Goal: Information Seeking & Learning: Find specific fact

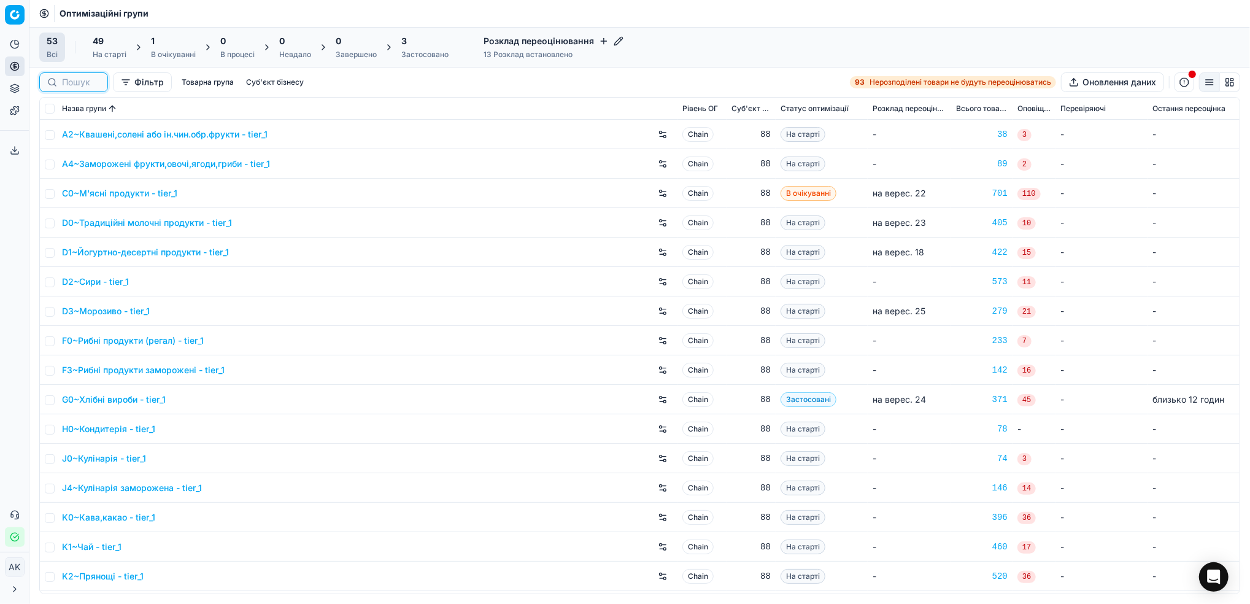
click at [62, 87] on input at bounding box center [81, 82] width 38 height 12
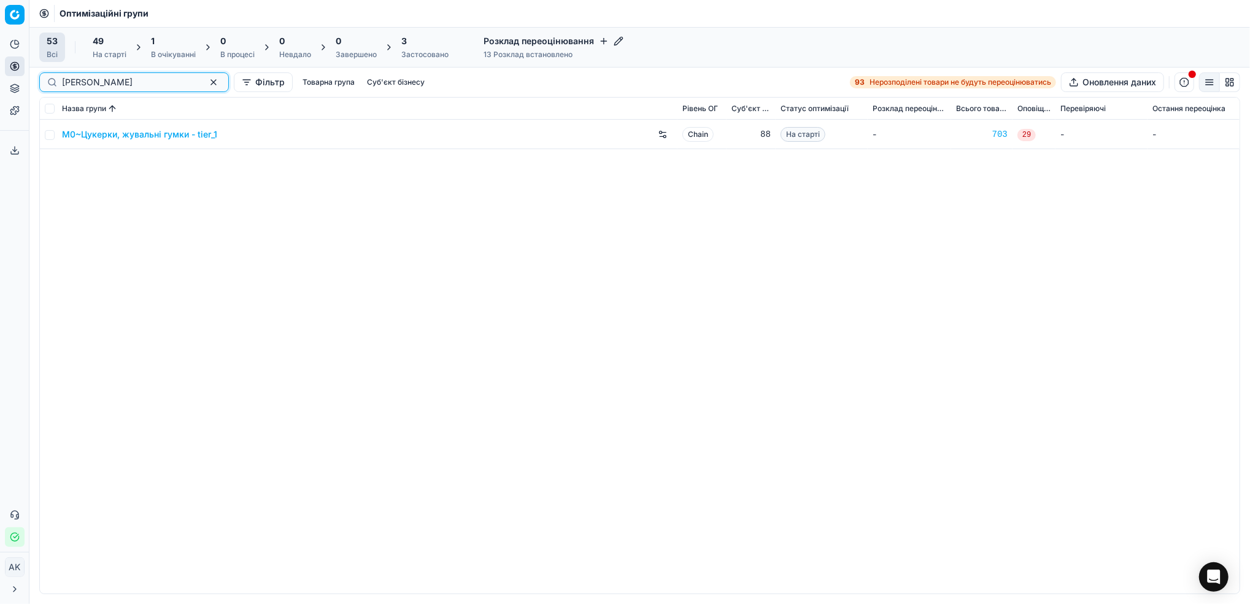
type input "[PERSON_NAME]"
click at [47, 134] on input "checkbox" at bounding box center [50, 135] width 10 height 10
checkbox input "true"
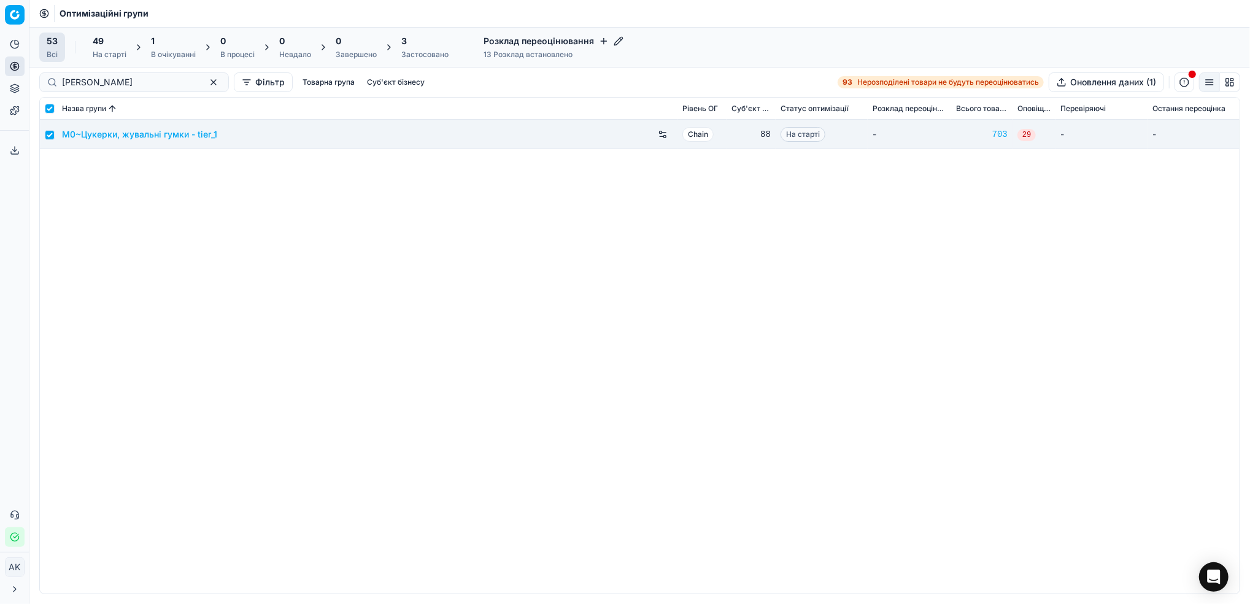
click at [120, 47] on div "49" at bounding box center [110, 41] width 34 height 12
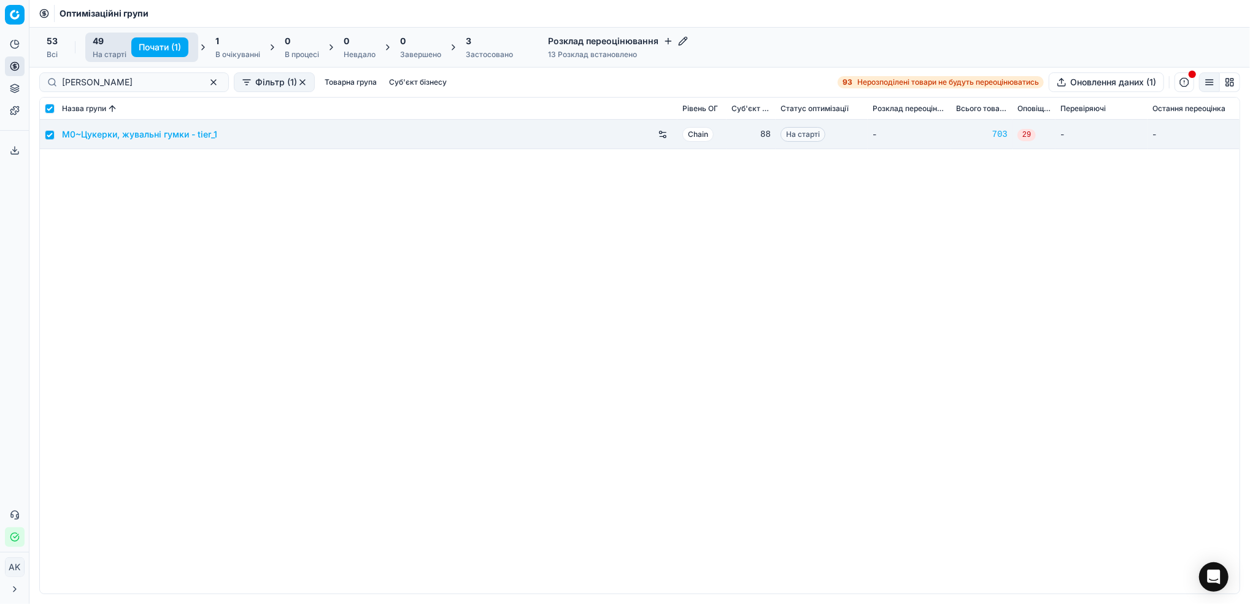
click at [149, 47] on button "Почати (1)" at bounding box center [159, 47] width 57 height 20
checkbox input "false"
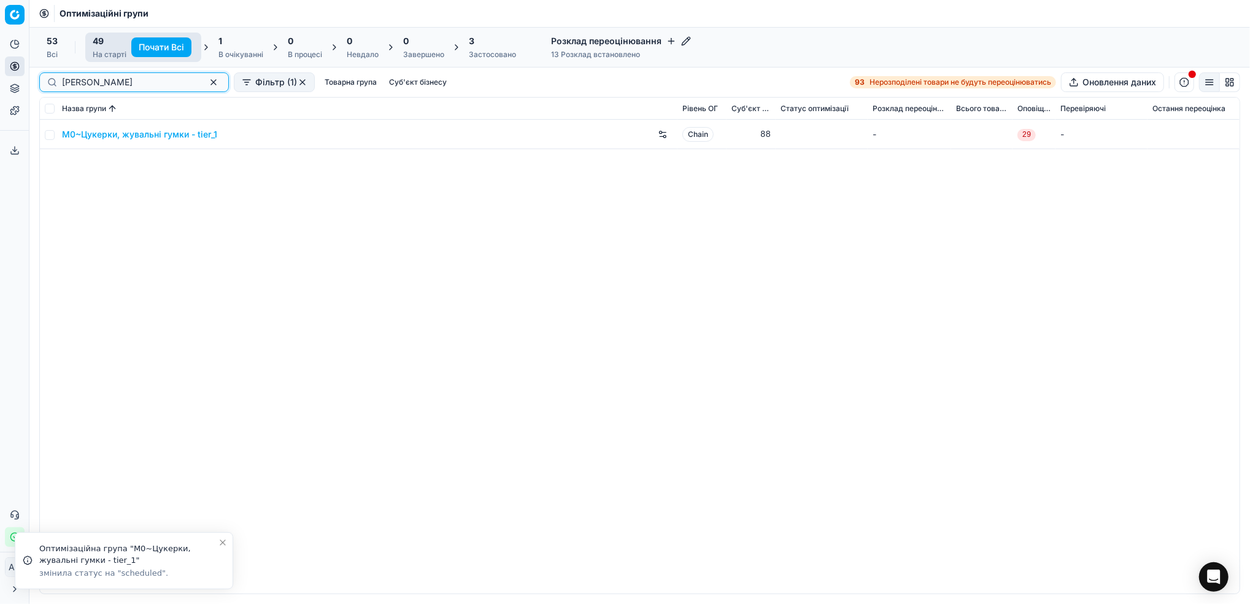
click at [206, 85] on button "button" at bounding box center [213, 82] width 15 height 15
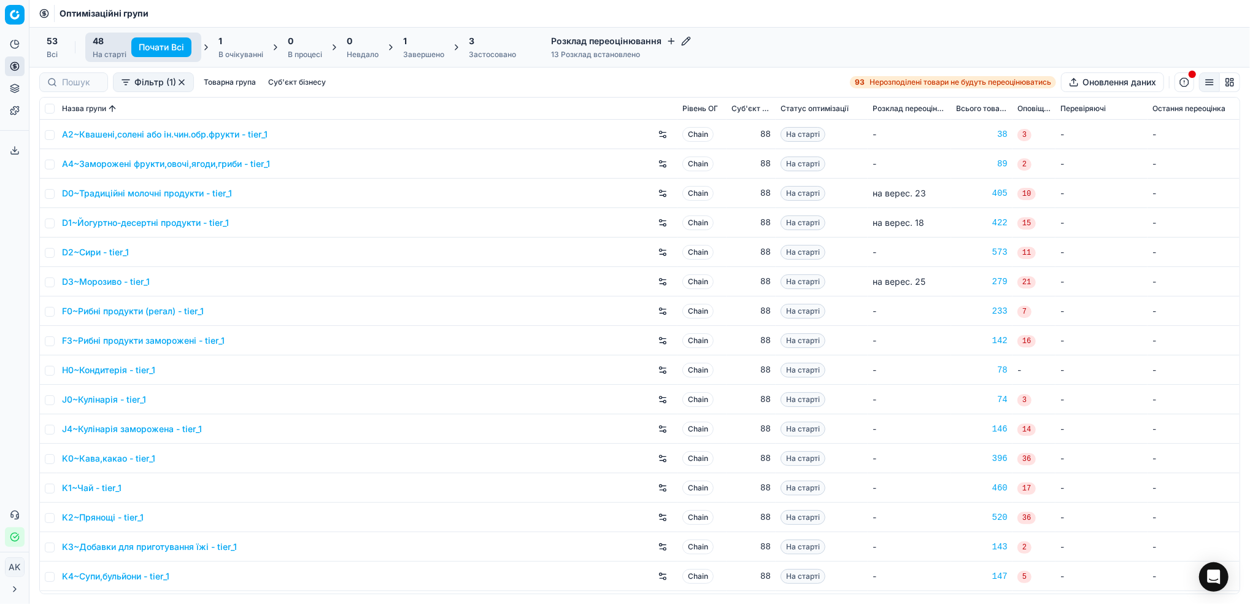
click at [418, 48] on div "1 Завершено" at bounding box center [423, 47] width 41 height 25
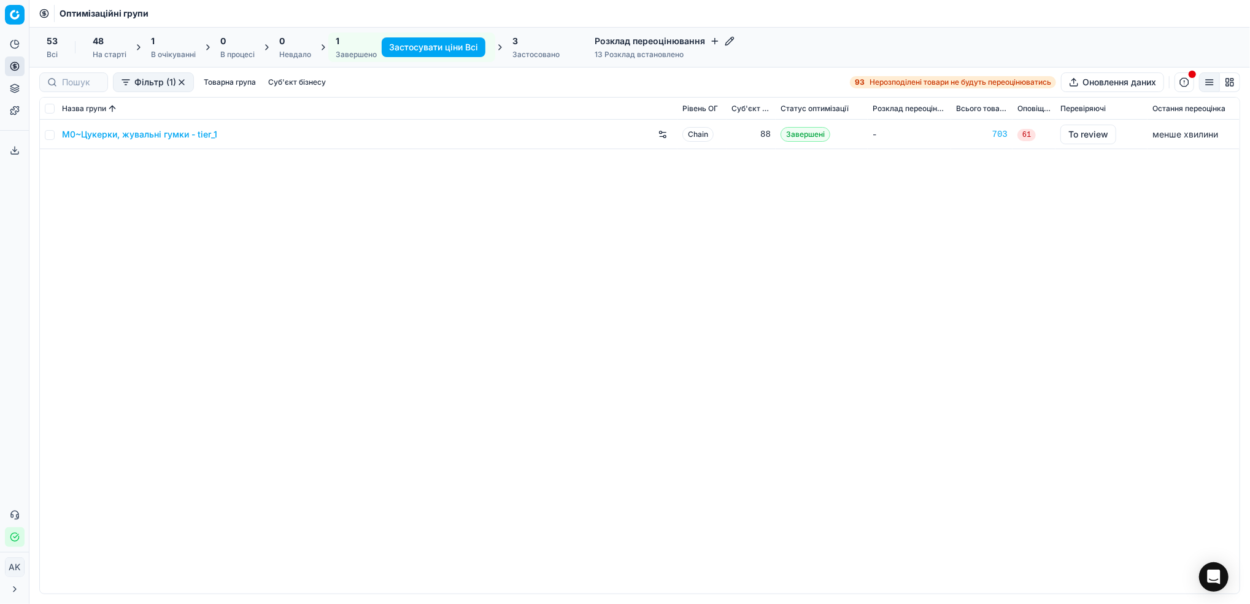
click at [116, 134] on link "M0~Цукерки, жувальні гумки - tier_1" at bounding box center [139, 134] width 155 height 12
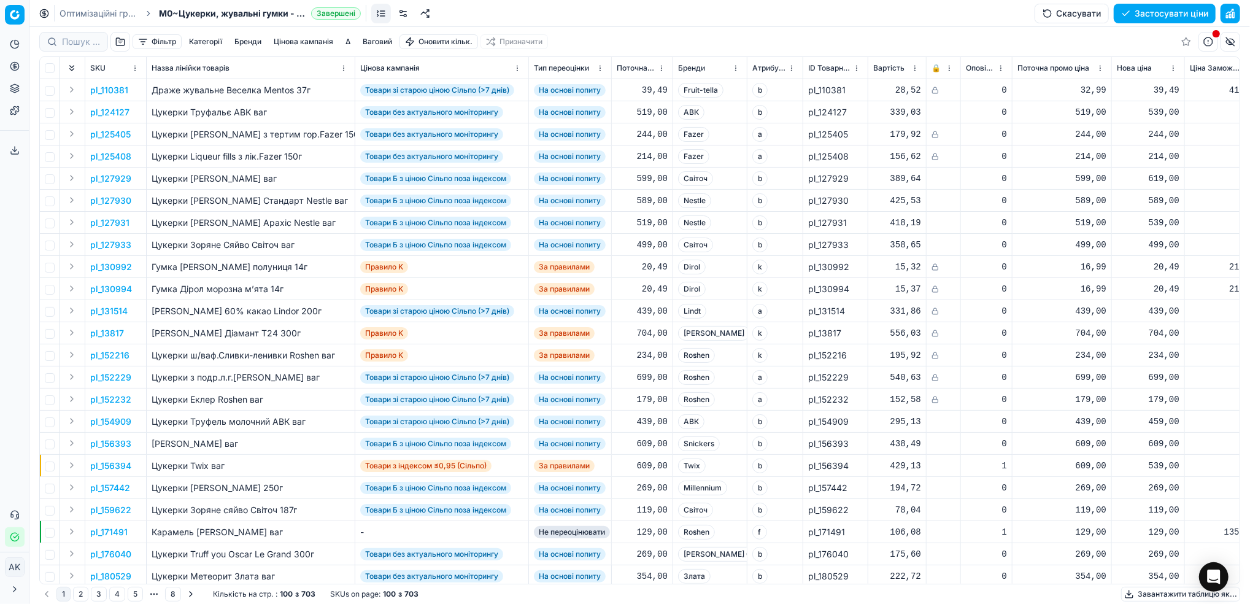
click at [165, 38] on button "Фільтр" at bounding box center [157, 41] width 49 height 15
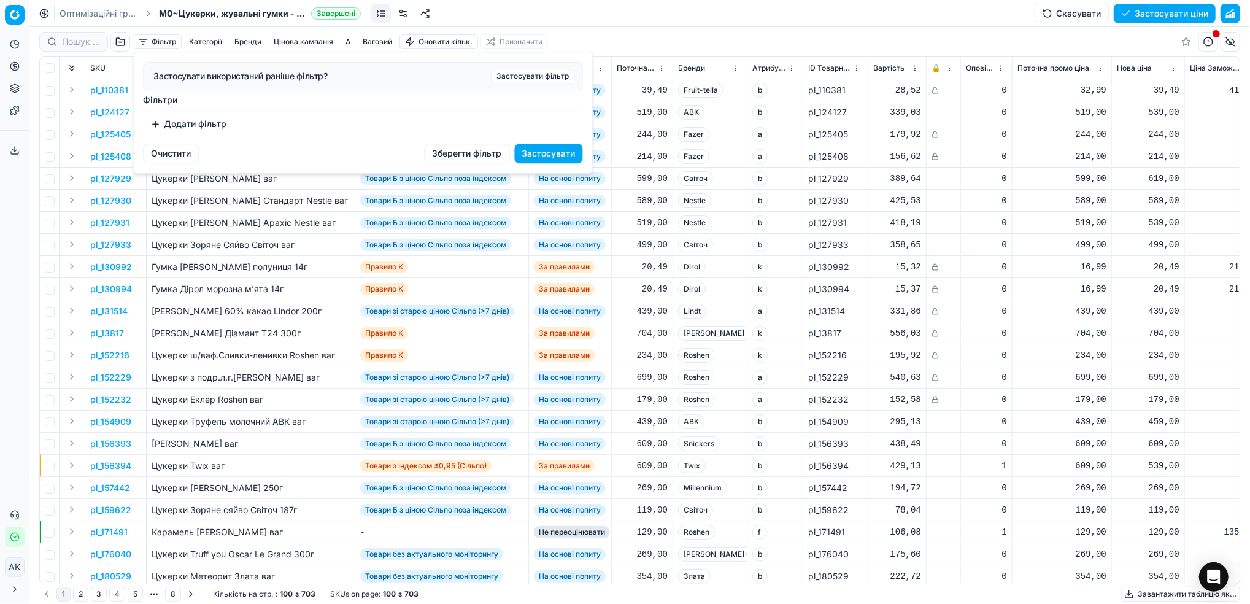
click at [193, 127] on button "Додати фільтр" at bounding box center [189, 124] width 91 height 20
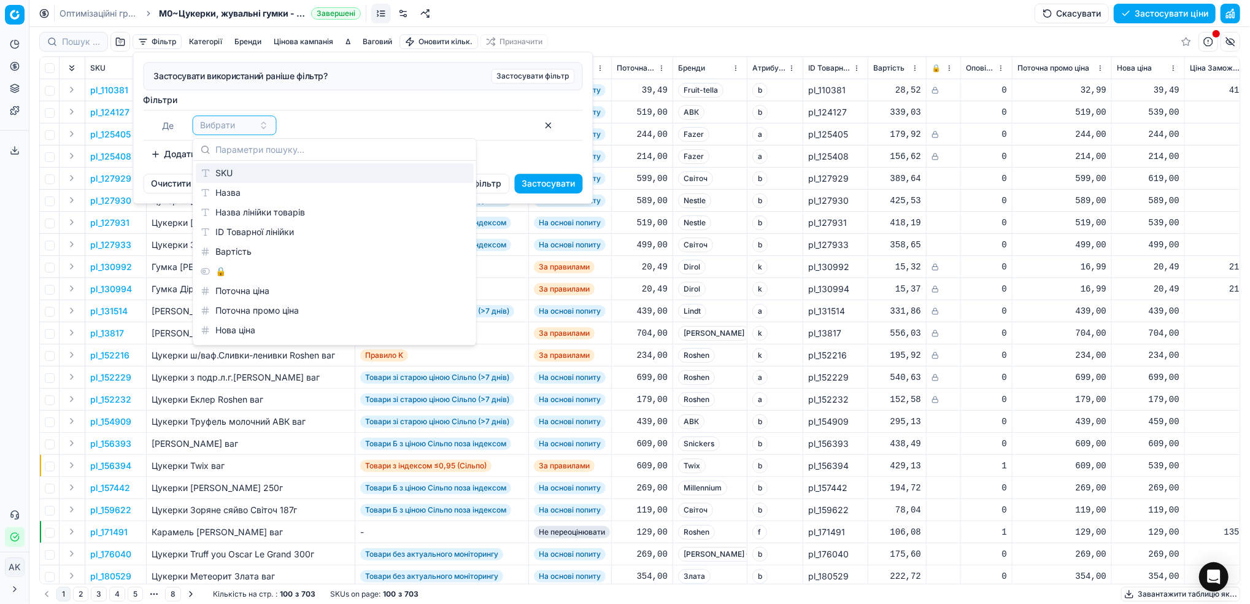
click at [252, 179] on div "SKU" at bounding box center [335, 173] width 278 height 20
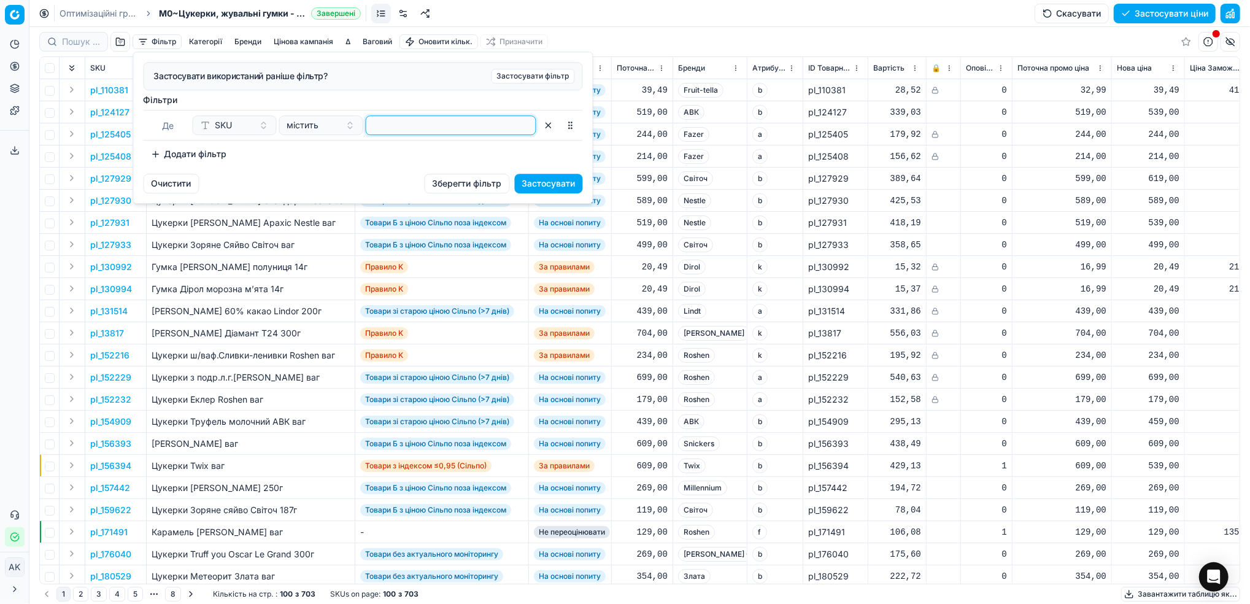
click at [391, 128] on input at bounding box center [451, 125] width 160 height 18
click at [546, 186] on button "Застосувати" at bounding box center [549, 184] width 68 height 20
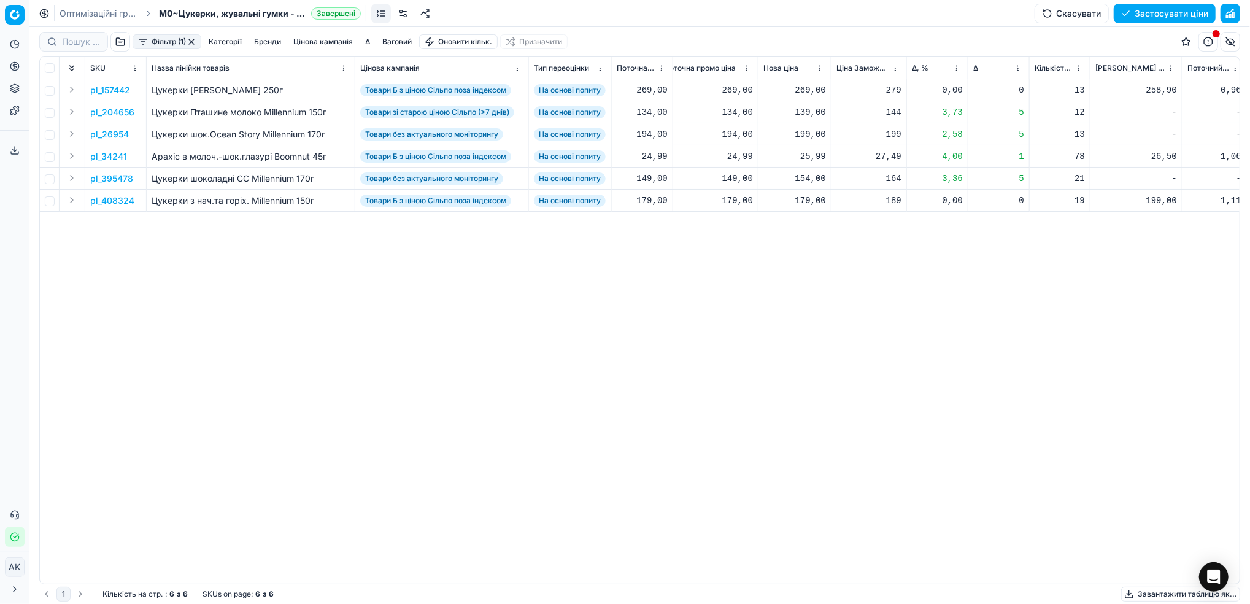
scroll to position [0, 395]
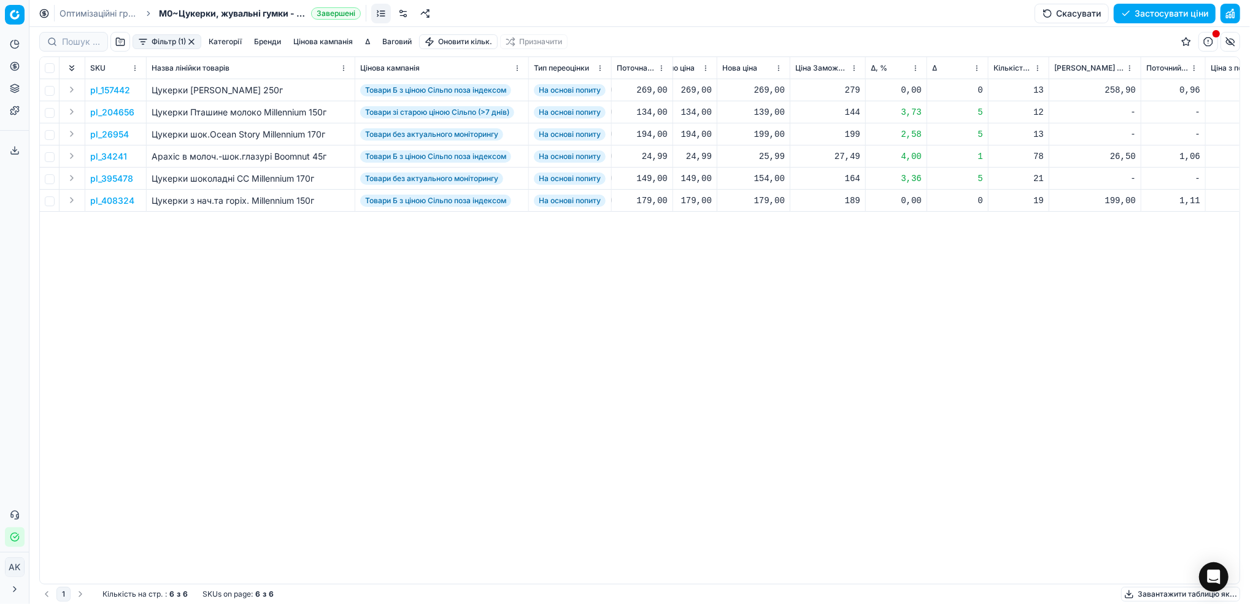
click at [107, 91] on p "pl_157442" at bounding box center [110, 90] width 40 height 12
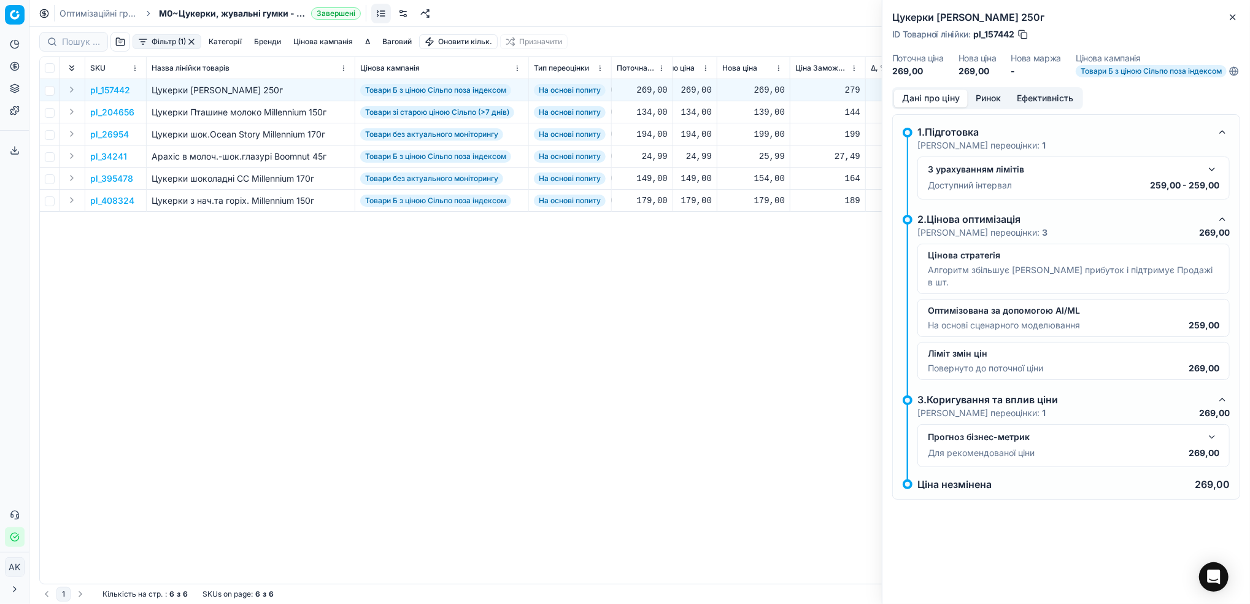
click at [985, 107] on button "Ринок" at bounding box center [988, 99] width 41 height 18
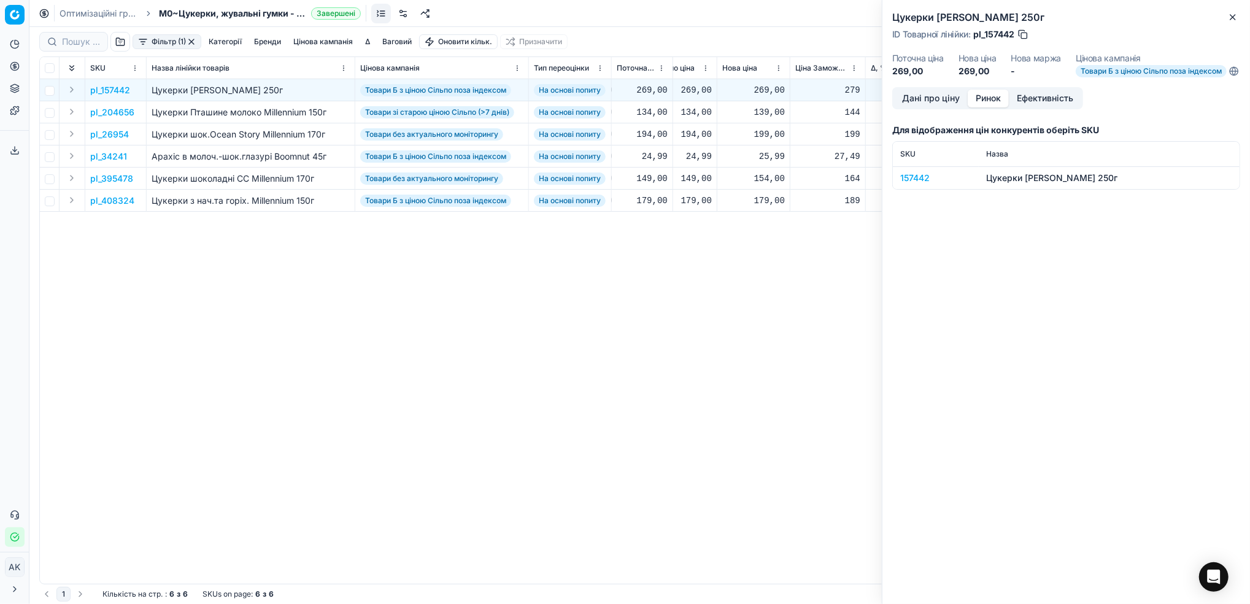
click at [919, 184] on div "157442" at bounding box center [935, 178] width 71 height 12
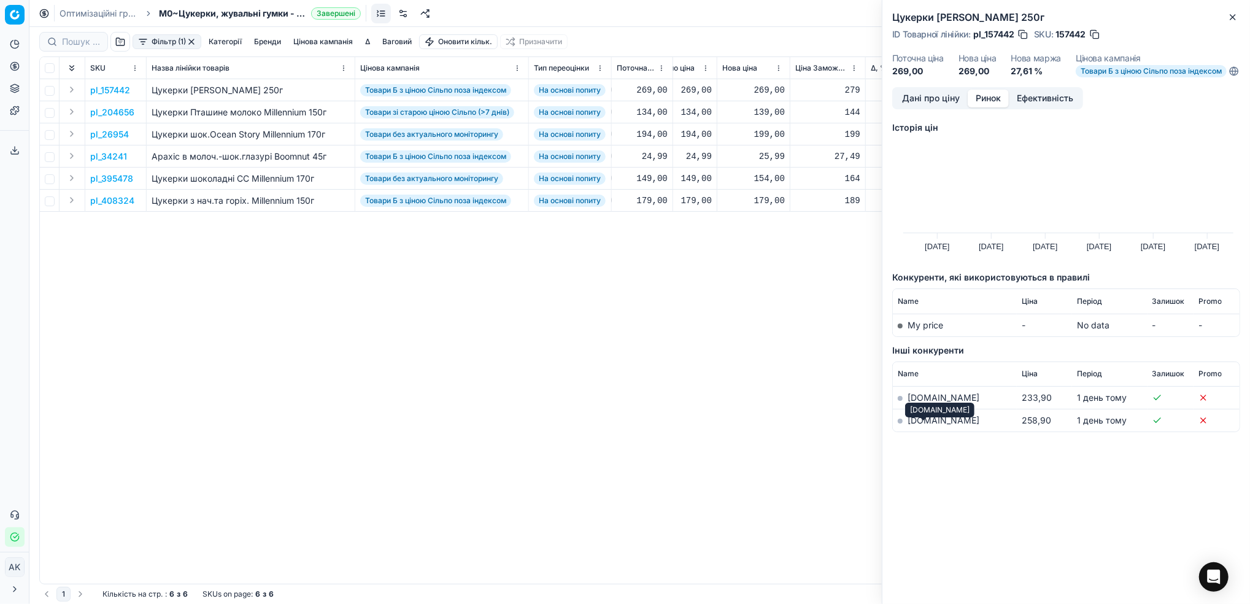
click at [919, 425] on link "[DOMAIN_NAME]" at bounding box center [943, 420] width 72 height 10
click at [918, 107] on button "Дані про ціну" at bounding box center [931, 99] width 74 height 18
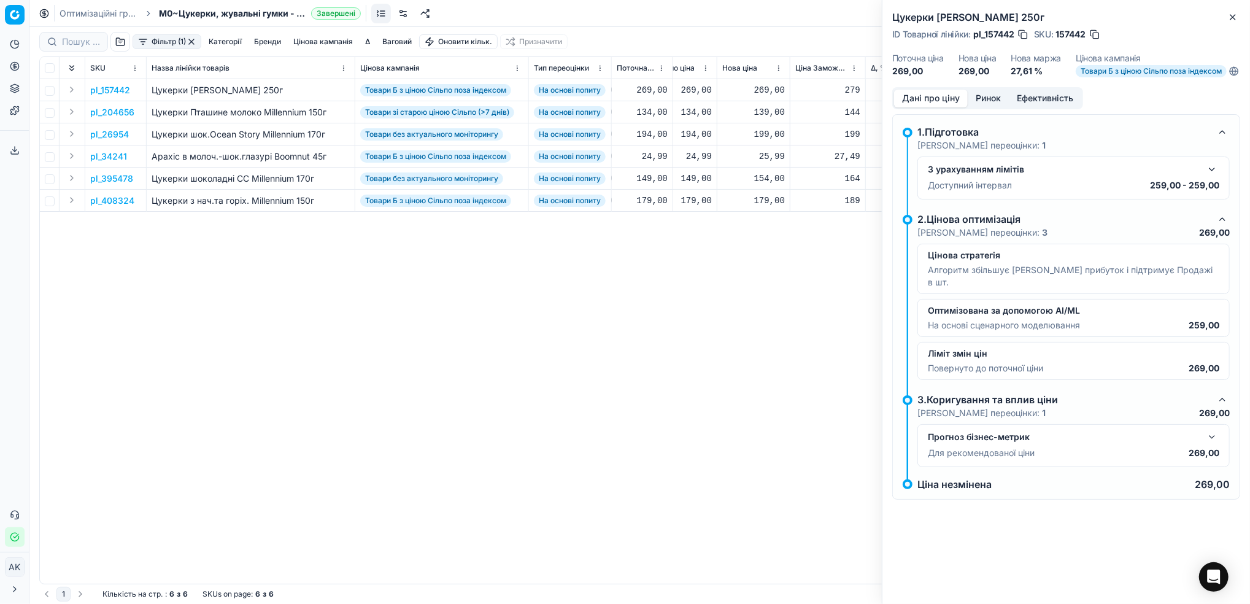
click at [1217, 175] on button "button" at bounding box center [1211, 169] width 15 height 15
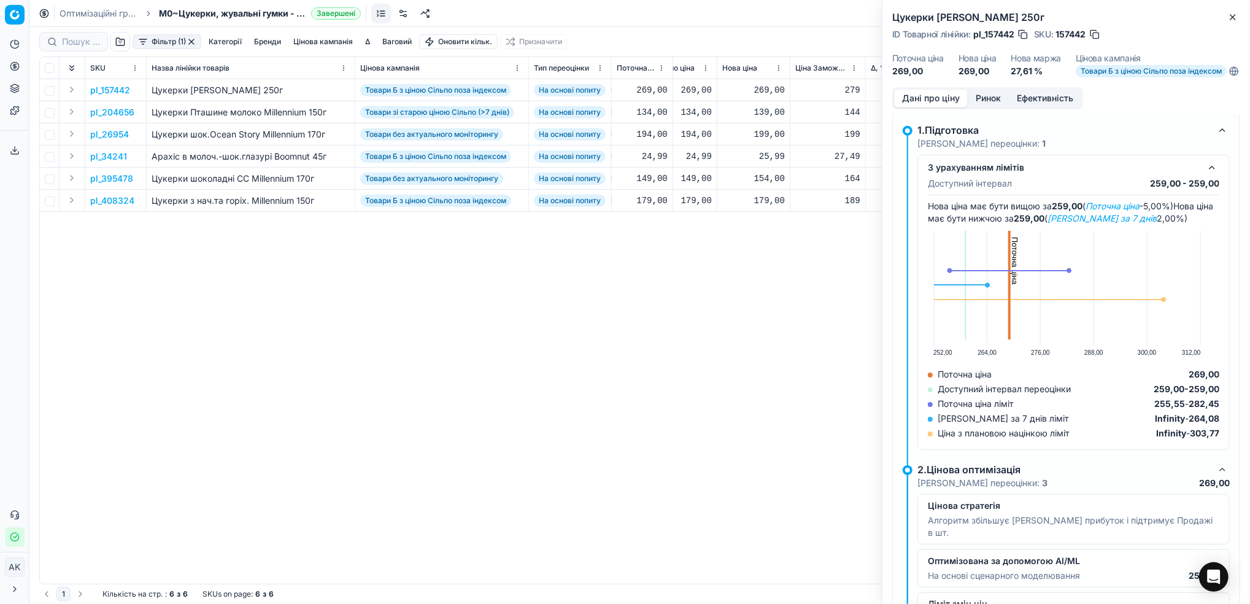
scroll to position [0, 0]
click at [1234, 13] on icon "button" at bounding box center [1233, 17] width 10 height 10
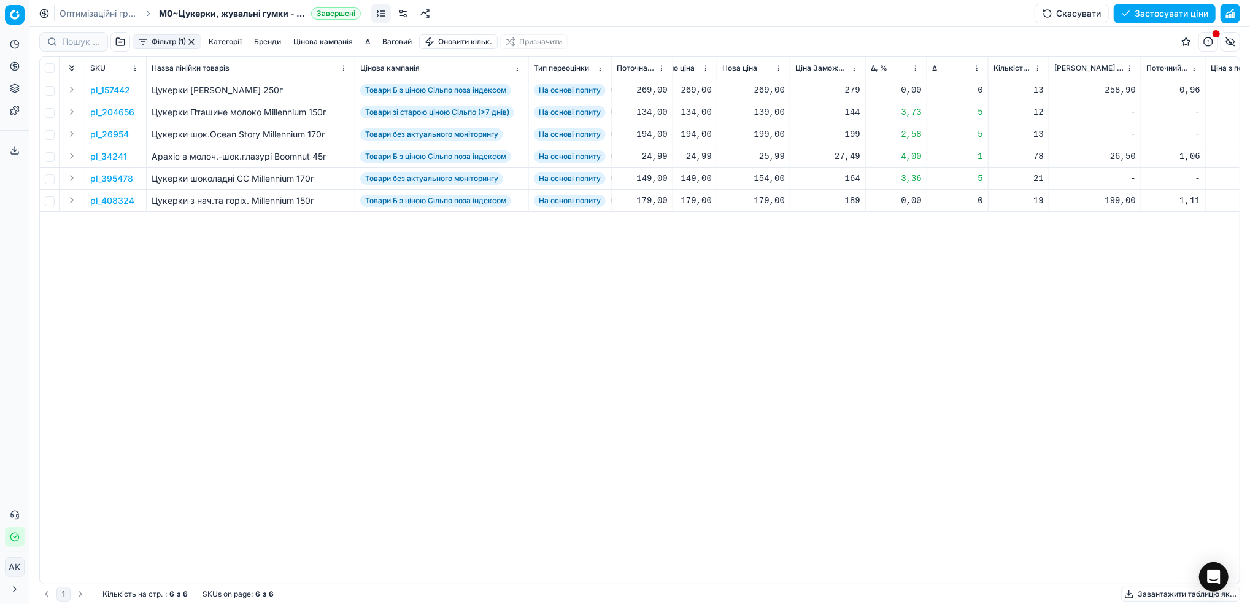
click at [115, 109] on p "pl_204656" at bounding box center [112, 112] width 44 height 12
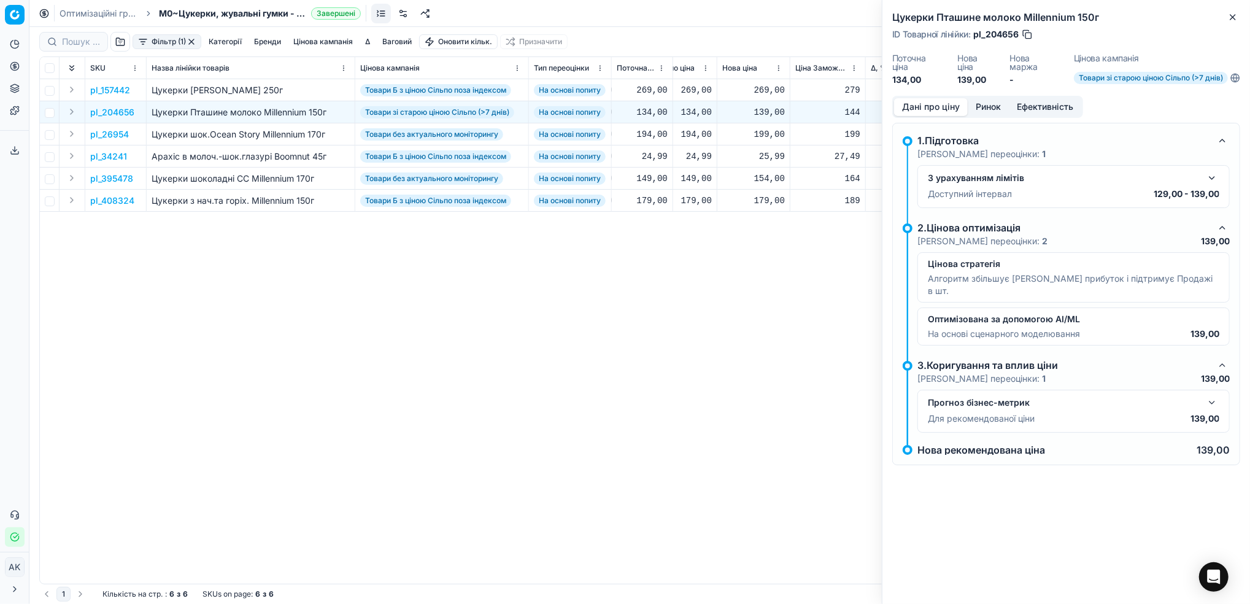
click at [977, 106] on button "Ринок" at bounding box center [988, 107] width 41 height 18
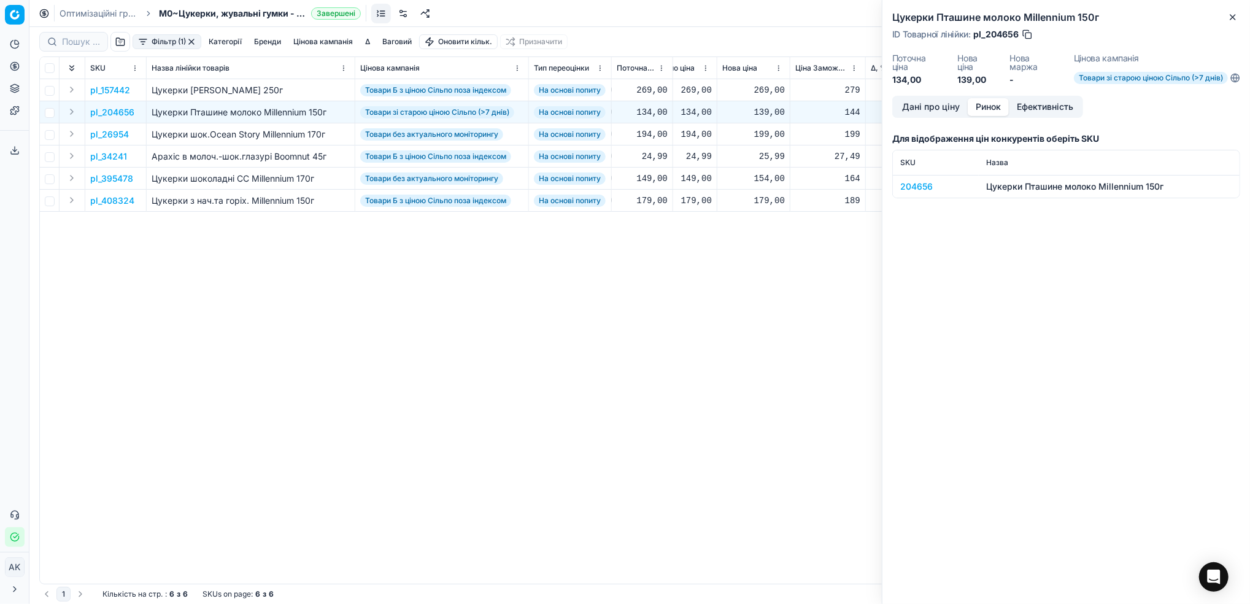
click at [909, 188] on div "204656" at bounding box center [935, 186] width 71 height 12
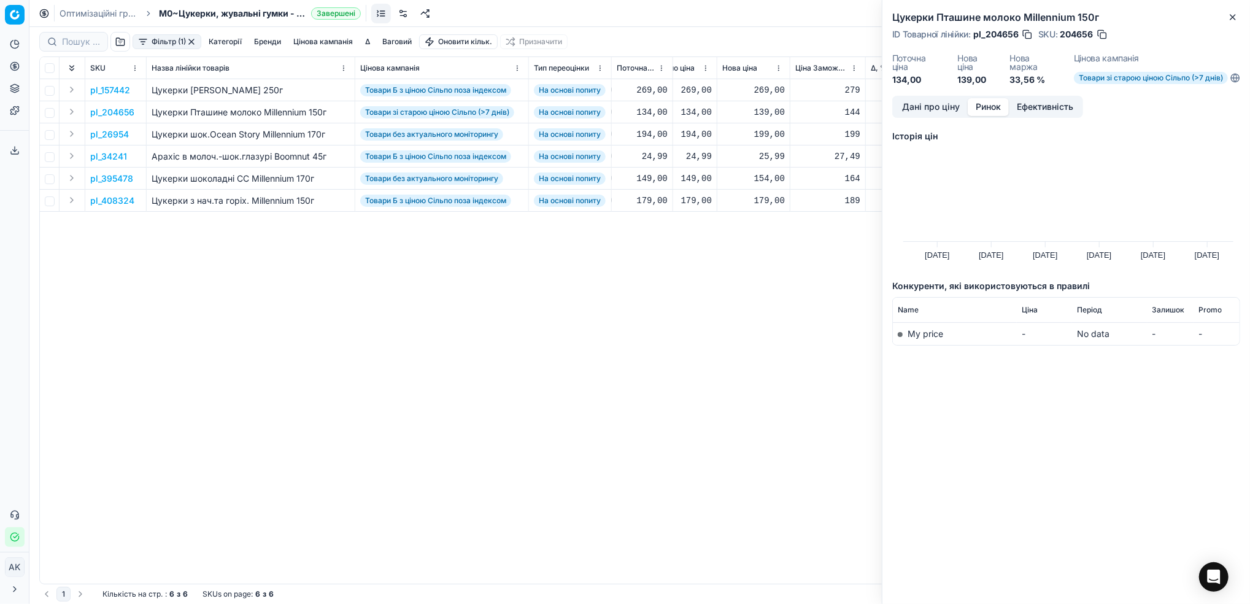
click at [928, 100] on button "Дані про ціну" at bounding box center [931, 107] width 74 height 18
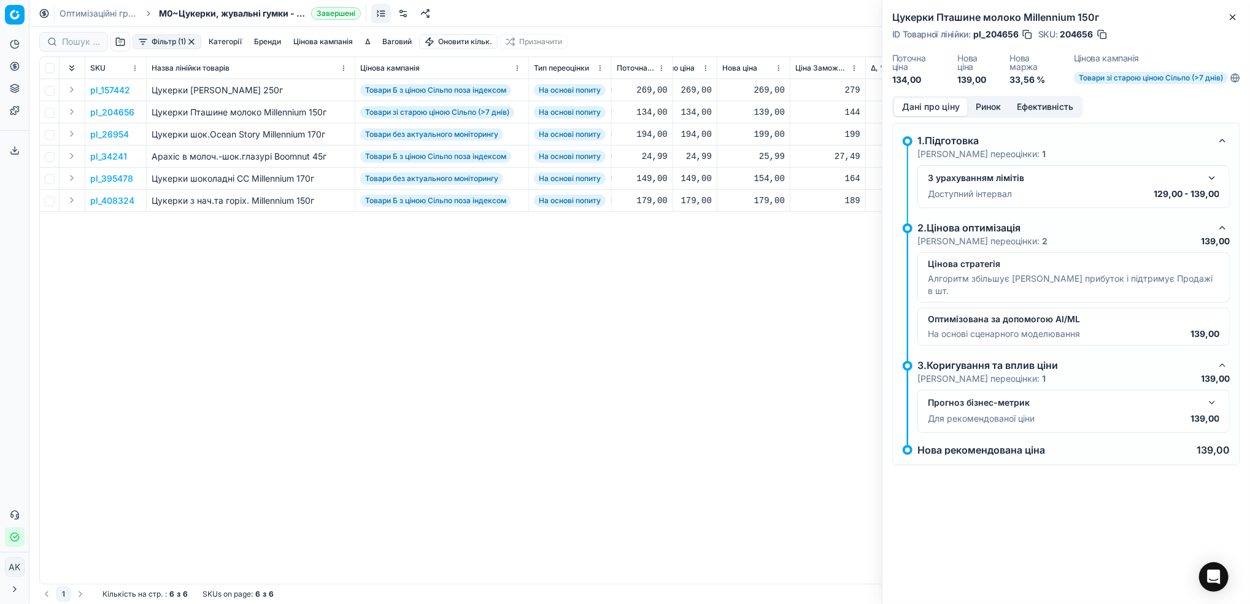
click at [1210, 183] on button "button" at bounding box center [1211, 178] width 15 height 15
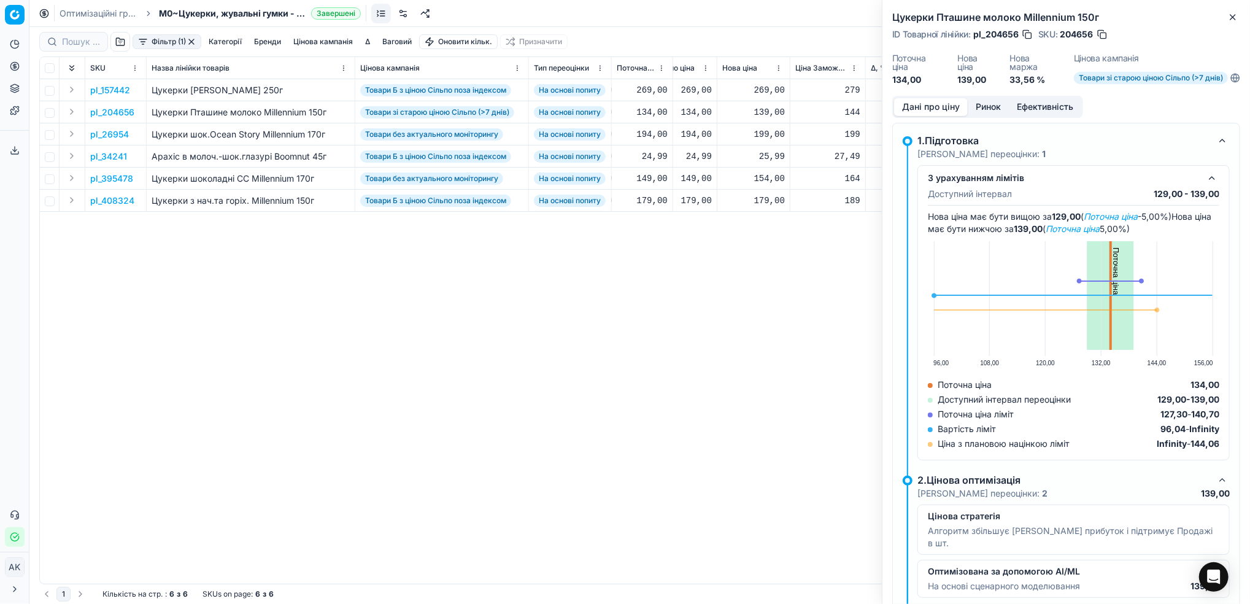
click at [1101, 33] on button "button" at bounding box center [1102, 34] width 12 height 12
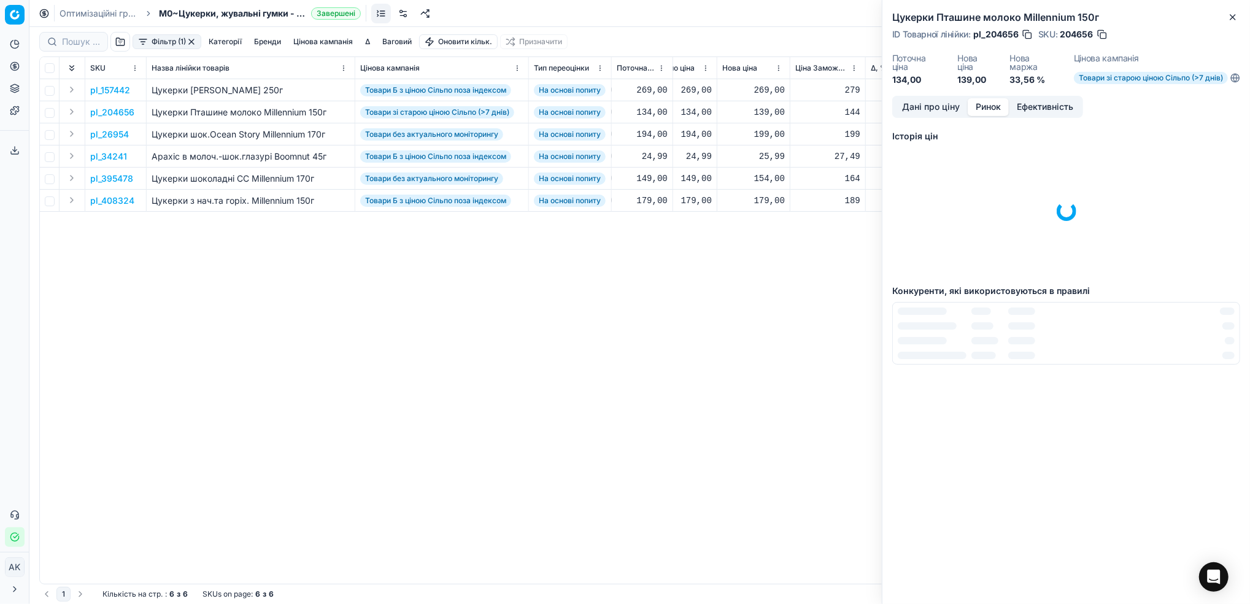
click at [975, 101] on button "Ринок" at bounding box center [988, 107] width 41 height 18
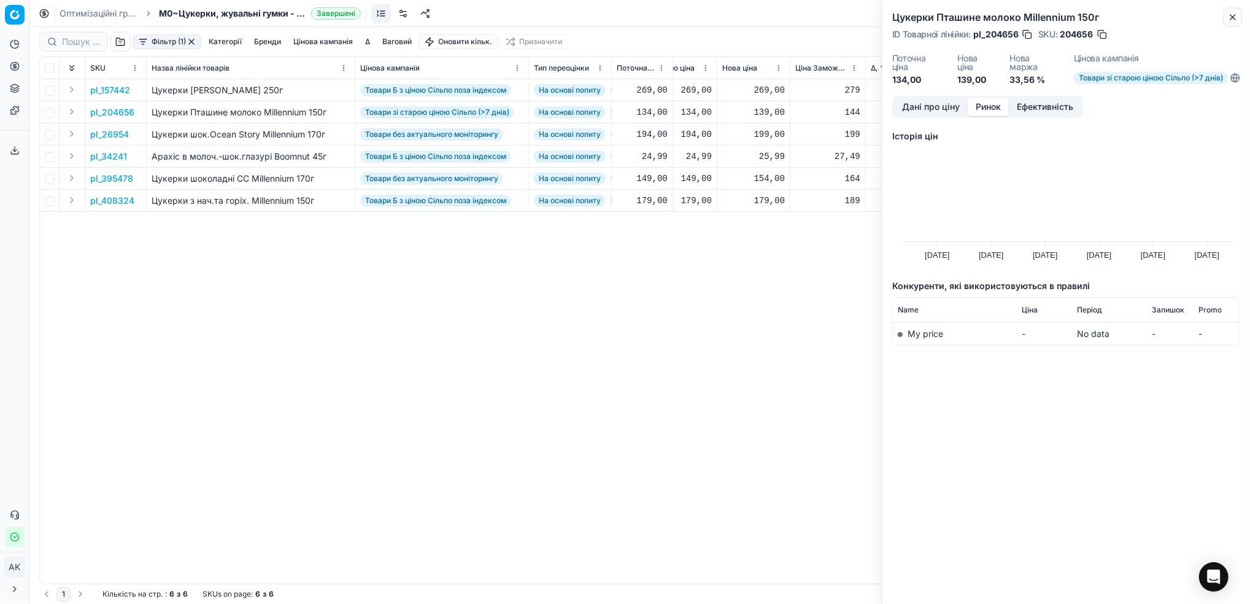
click at [1239, 18] on button "Close" at bounding box center [1232, 17] width 15 height 15
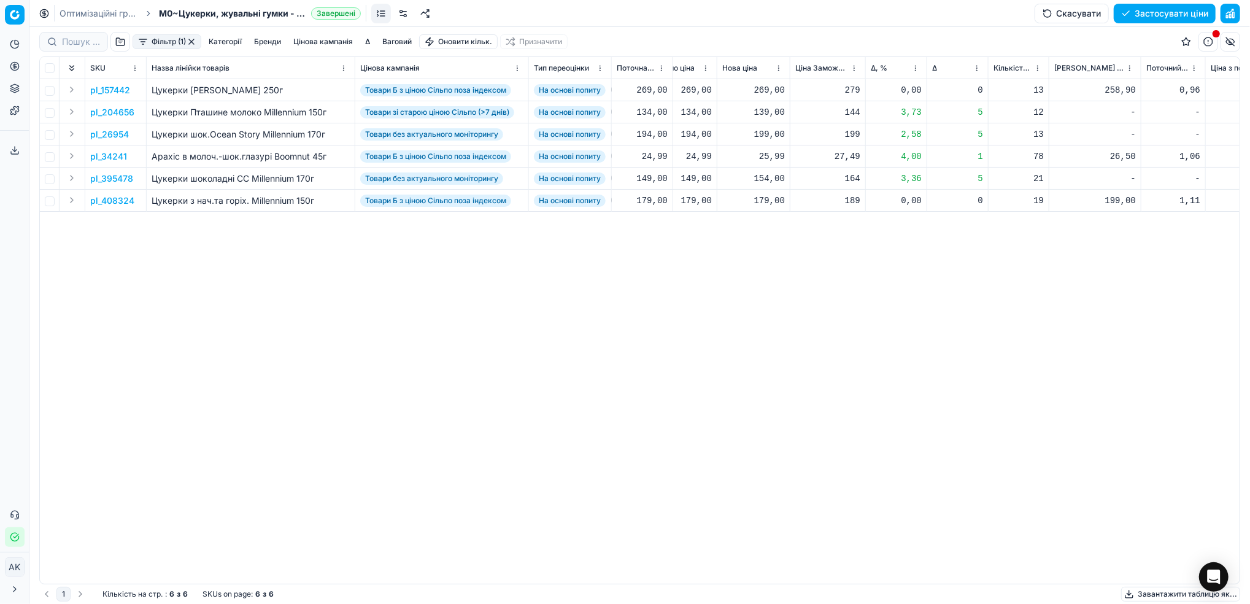
click at [108, 134] on p "pl_26954" at bounding box center [109, 134] width 39 height 12
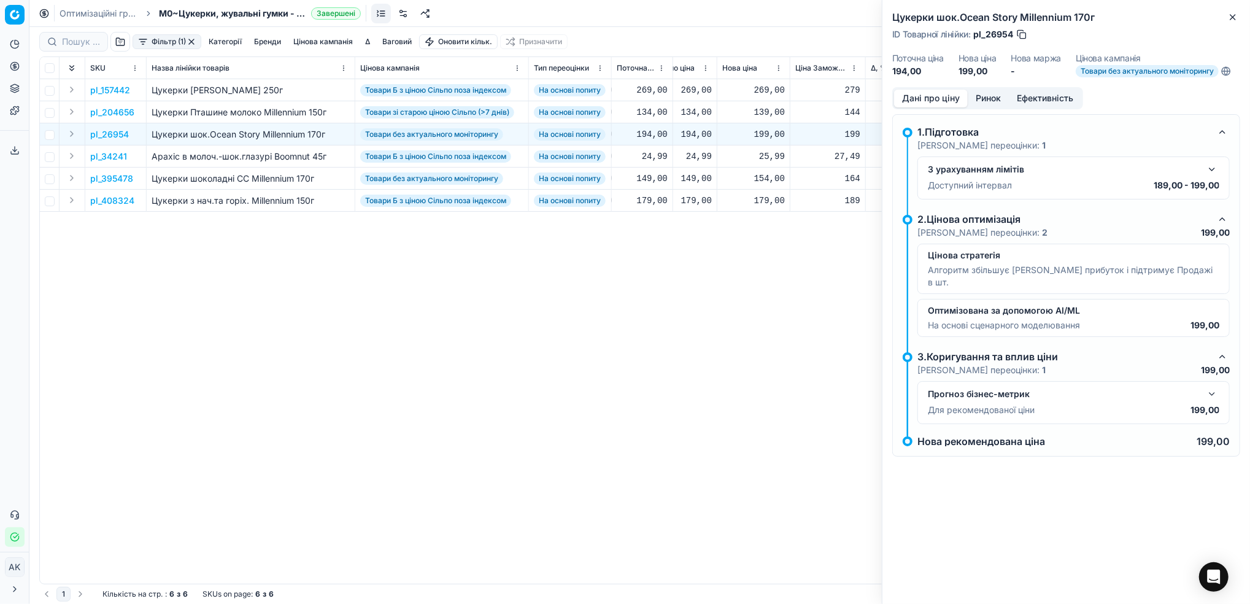
click at [993, 90] on button "Ринок" at bounding box center [988, 99] width 41 height 18
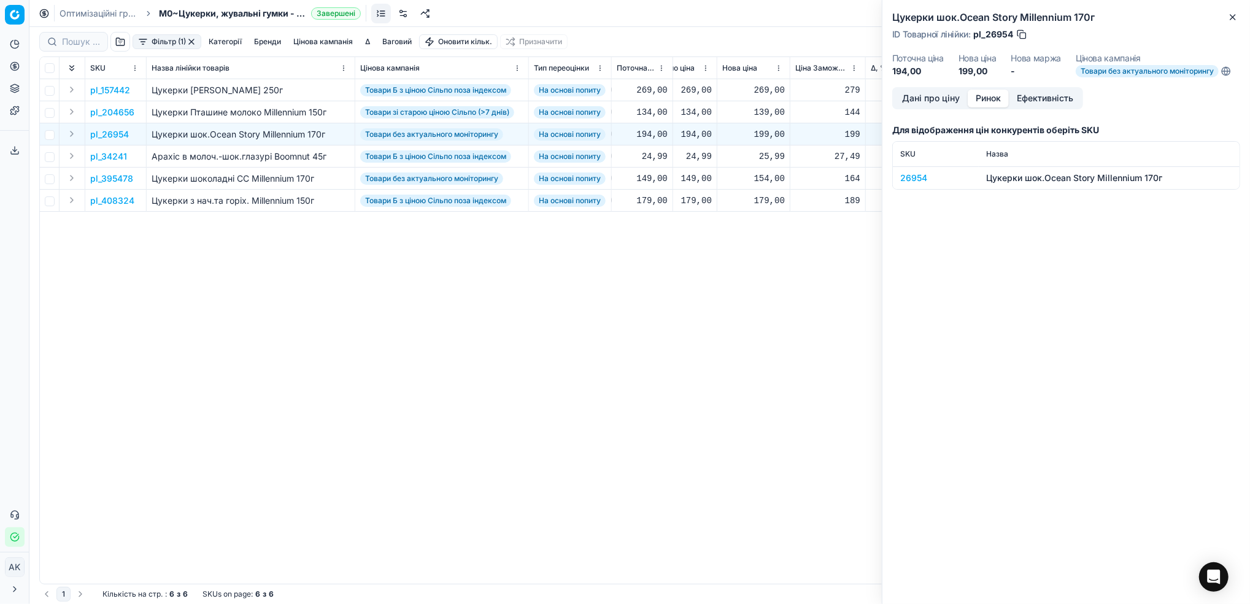
click at [906, 172] on div "26954" at bounding box center [935, 178] width 71 height 12
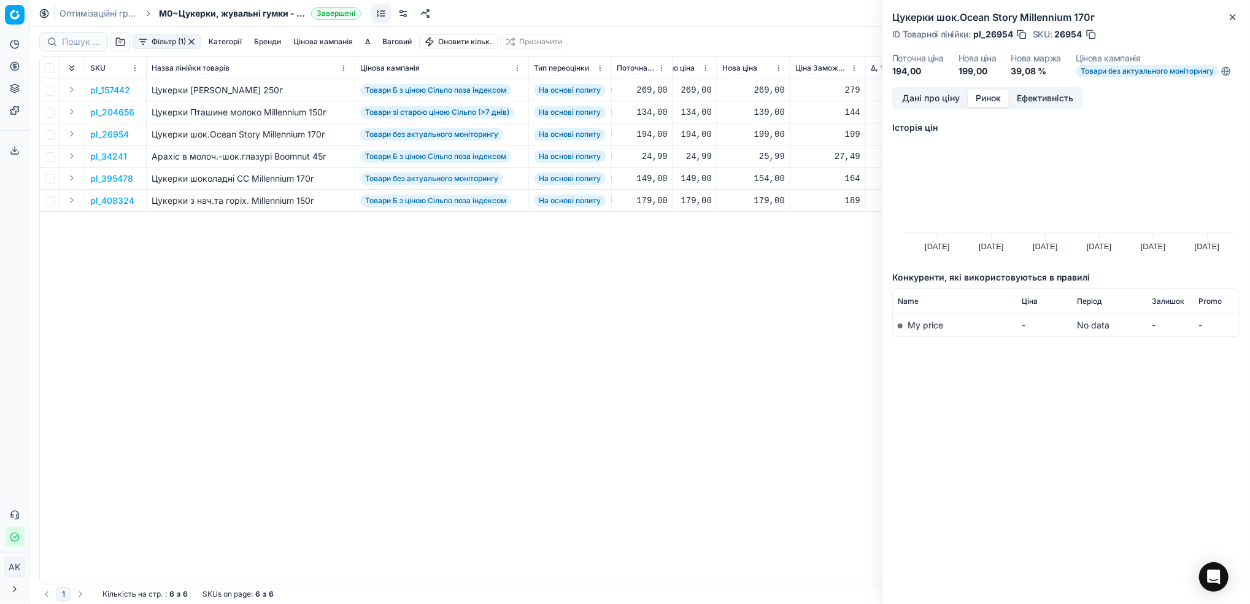
click at [916, 95] on button "Дані про ціну" at bounding box center [931, 99] width 74 height 18
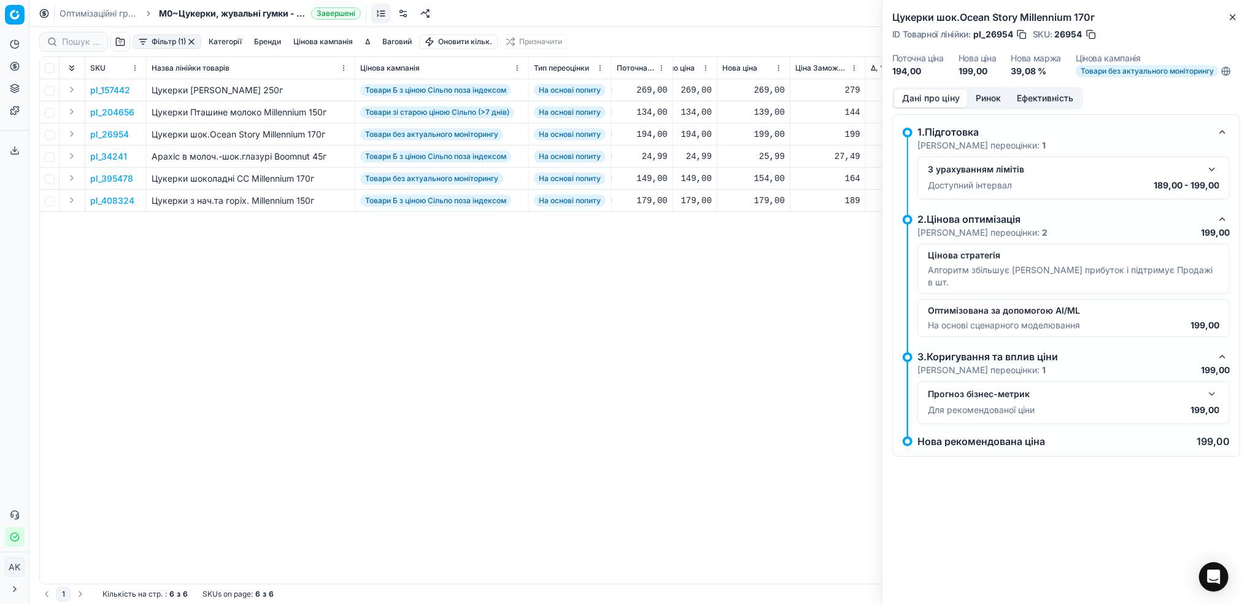
click at [1093, 37] on button "button" at bounding box center [1091, 34] width 12 height 12
click at [1230, 15] on icon "button" at bounding box center [1233, 17] width 10 height 10
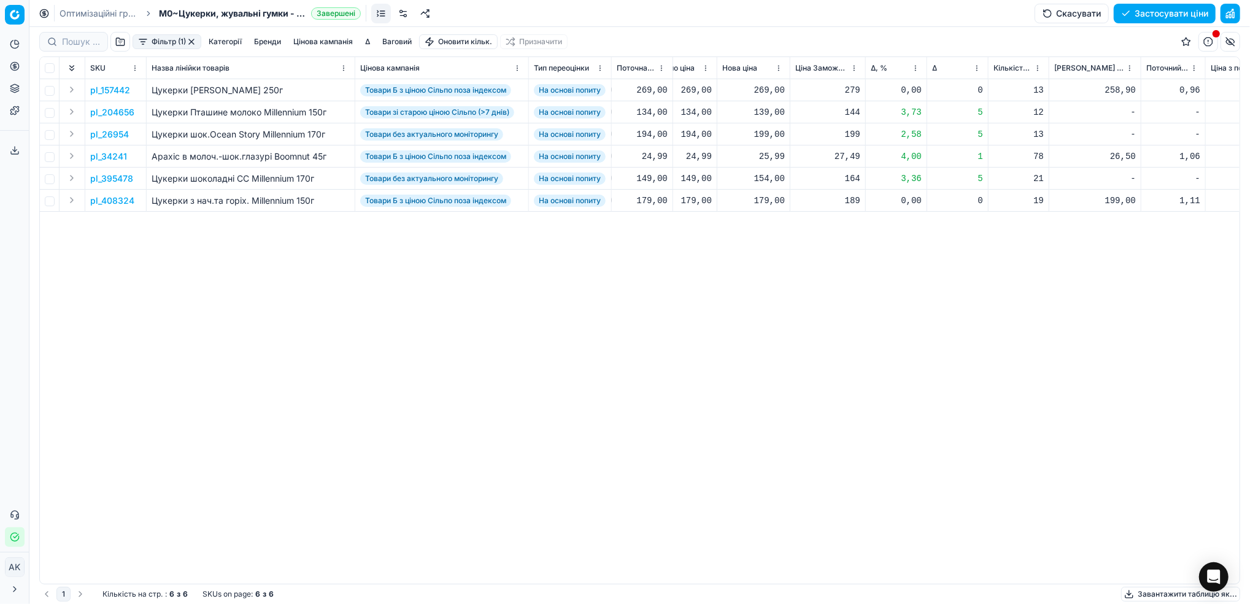
click at [102, 156] on p "pl_34241" at bounding box center [108, 156] width 37 height 12
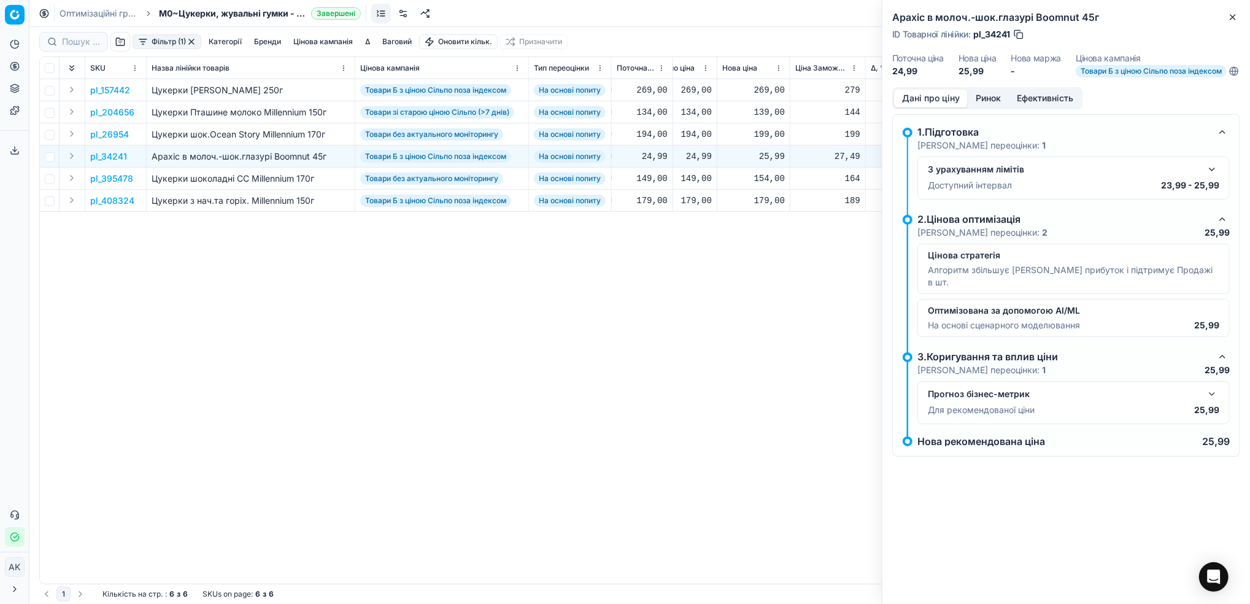
click at [1214, 177] on button "button" at bounding box center [1211, 169] width 15 height 15
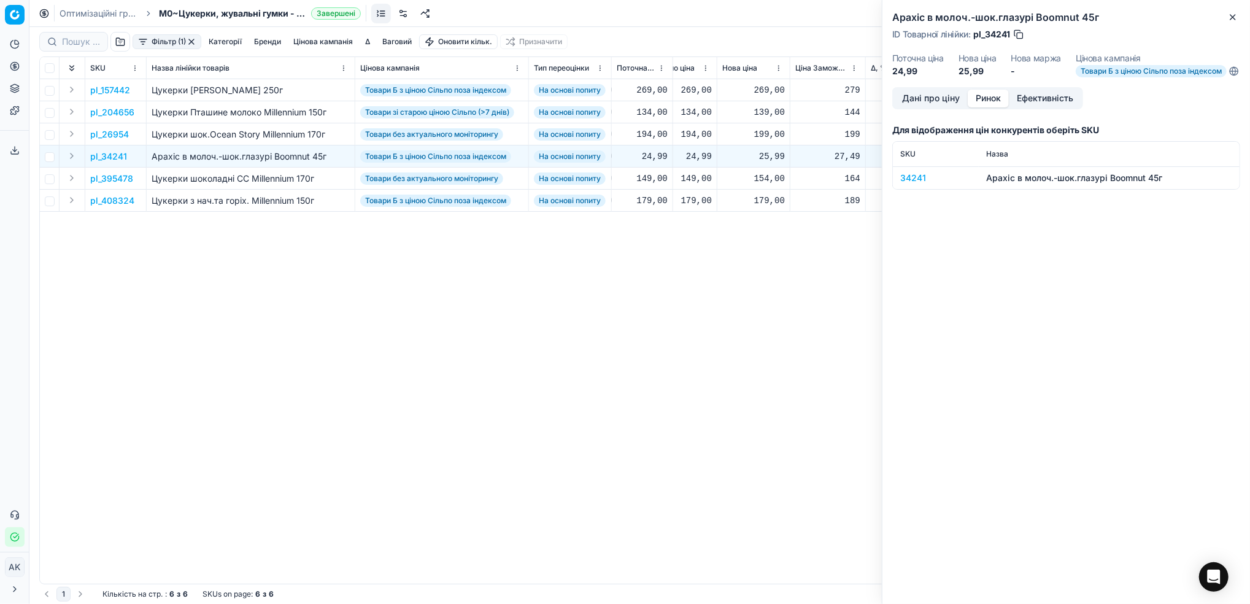
click at [993, 106] on button "Ринок" at bounding box center [988, 99] width 41 height 18
click at [909, 184] on div "34241" at bounding box center [935, 178] width 71 height 12
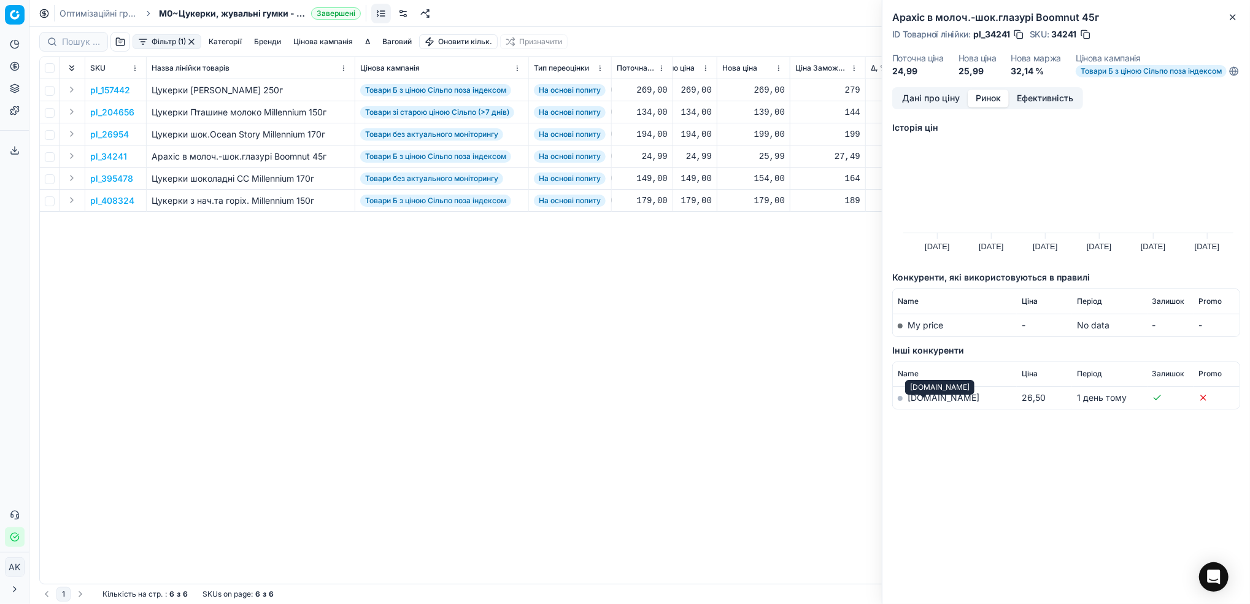
click at [922, 402] on link "[DOMAIN_NAME]" at bounding box center [943, 397] width 72 height 10
click at [1240, 15] on div "Арахіс в молоч.-шок.глазурі Boomnut 45г ID Товарної лінійки : pl_34241 SKU : 34…" at bounding box center [1066, 43] width 368 height 87
click at [1232, 17] on icon "button" at bounding box center [1232, 17] width 5 height 5
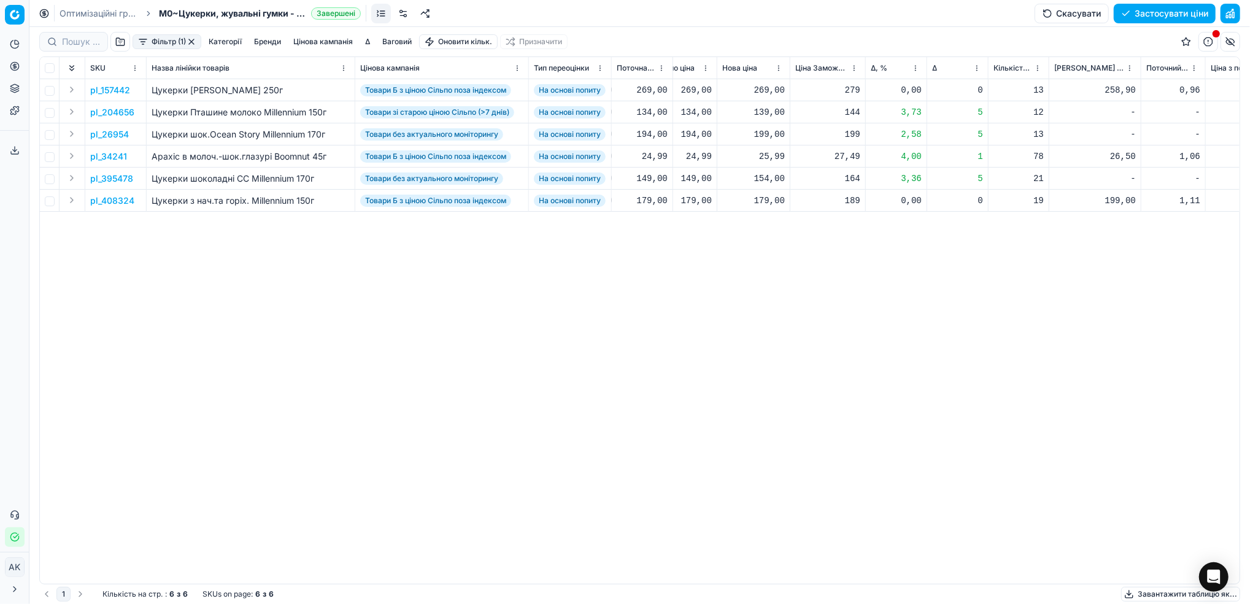
click at [102, 177] on p "pl_395478" at bounding box center [111, 178] width 43 height 12
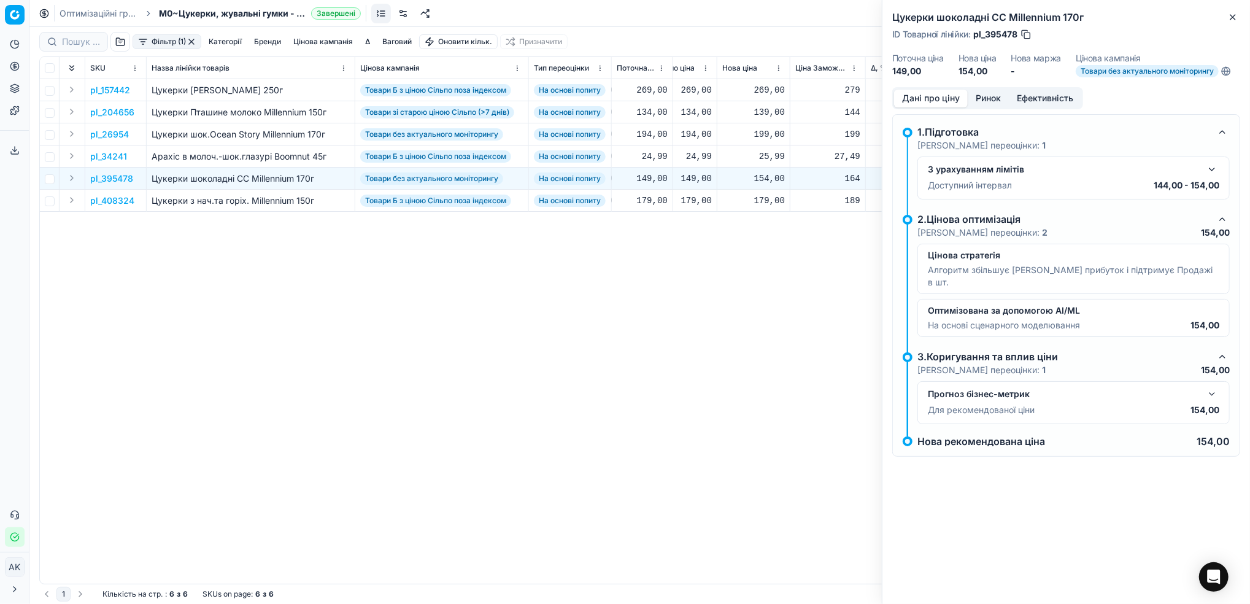
click at [988, 96] on button "Ринок" at bounding box center [988, 99] width 41 height 18
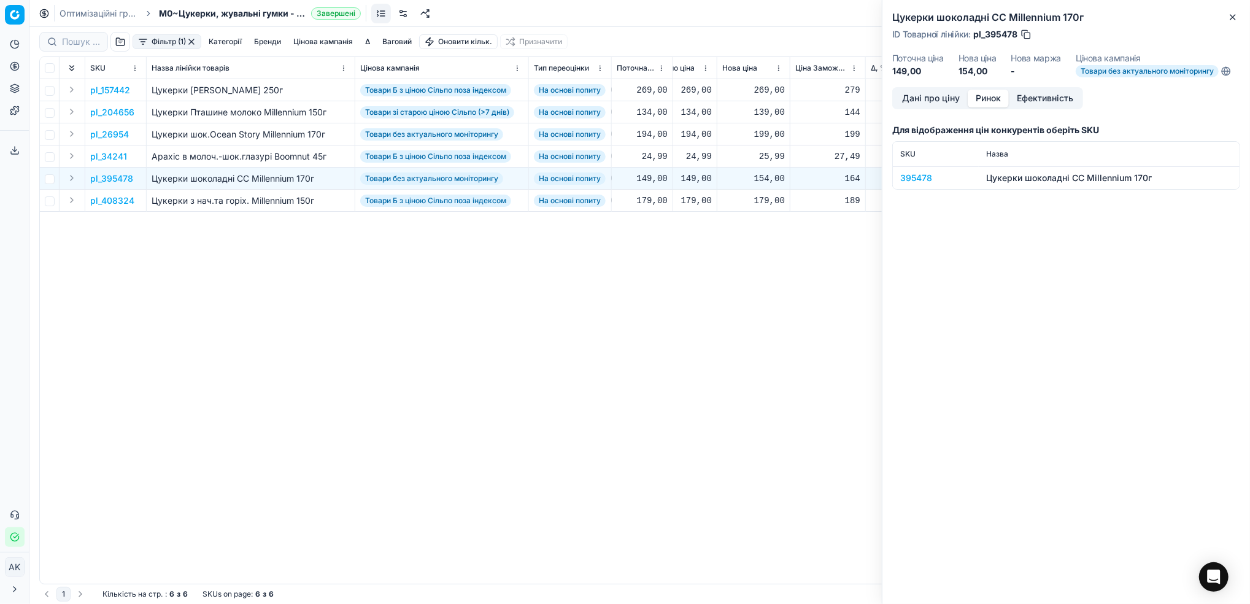
click at [910, 184] on td "395478" at bounding box center [936, 177] width 86 height 23
click at [904, 176] on div "395478" at bounding box center [935, 178] width 71 height 12
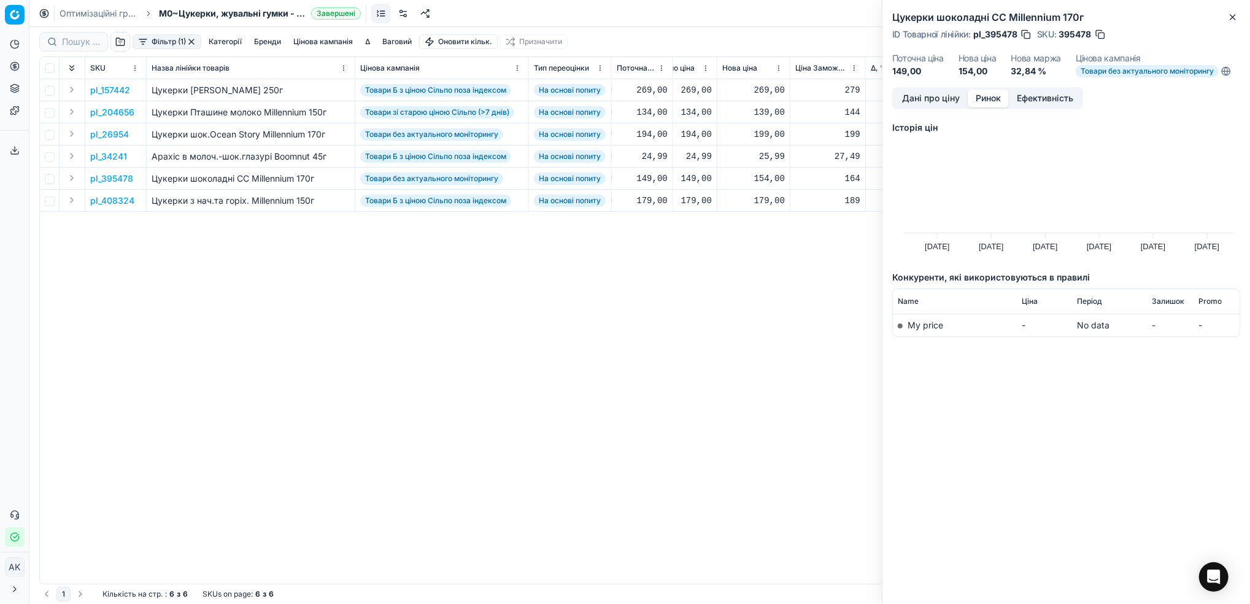
click at [1103, 31] on button "button" at bounding box center [1100, 34] width 12 height 12
click at [1230, 16] on icon "button" at bounding box center [1233, 17] width 10 height 10
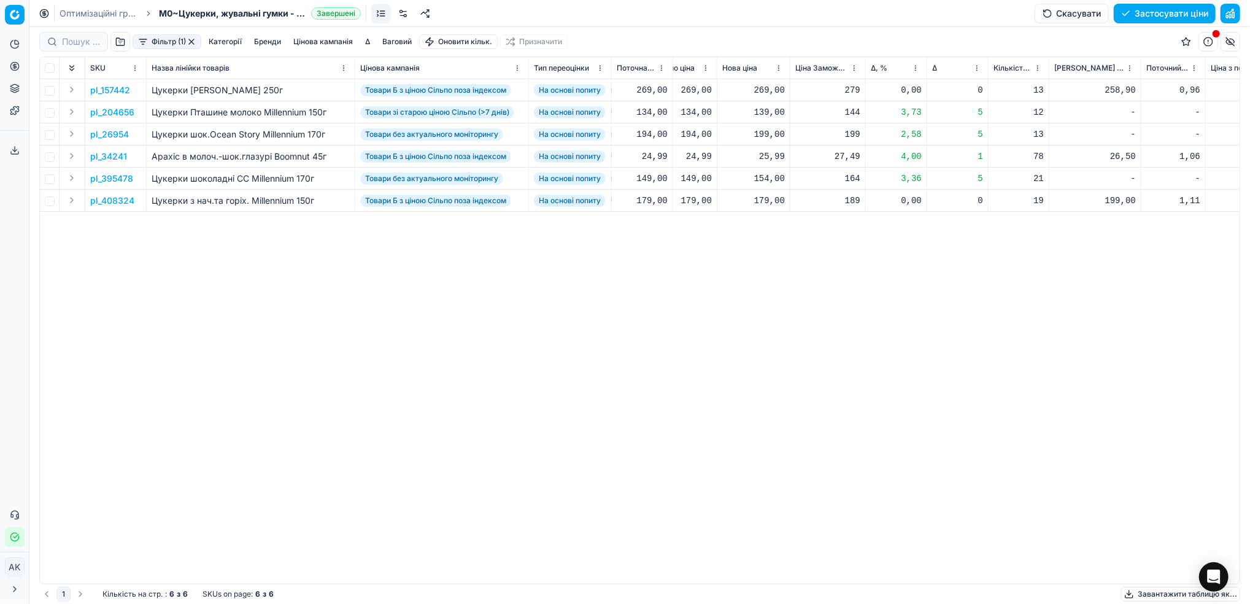
click at [113, 199] on p "pl_408324" at bounding box center [112, 200] width 44 height 12
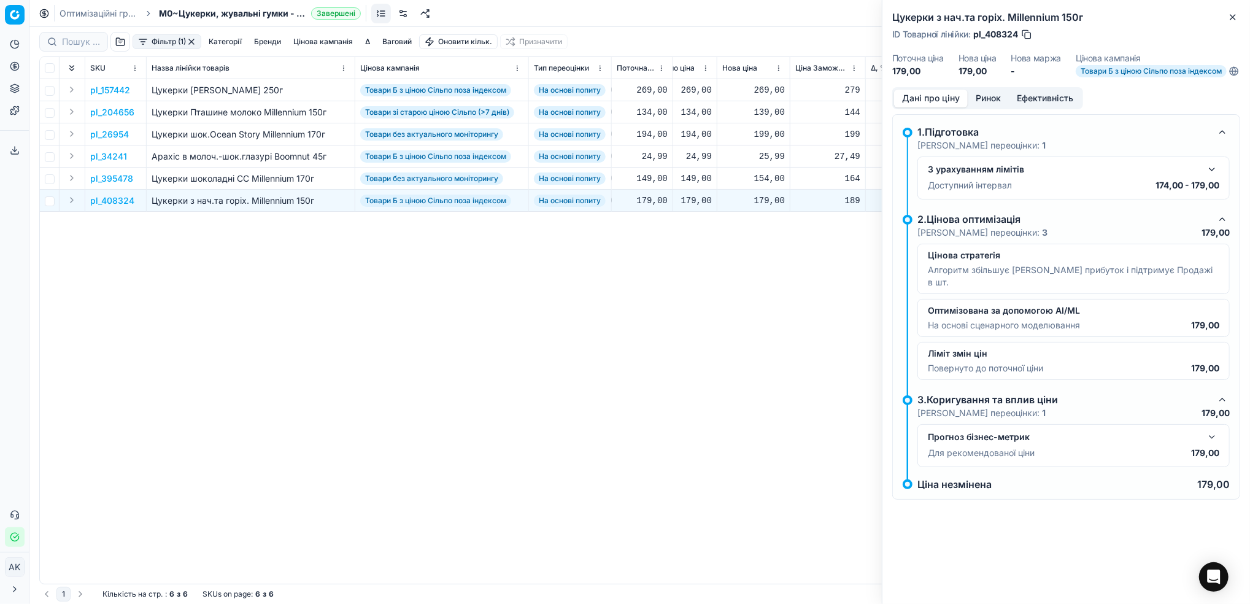
click at [997, 100] on button "Ринок" at bounding box center [988, 99] width 41 height 18
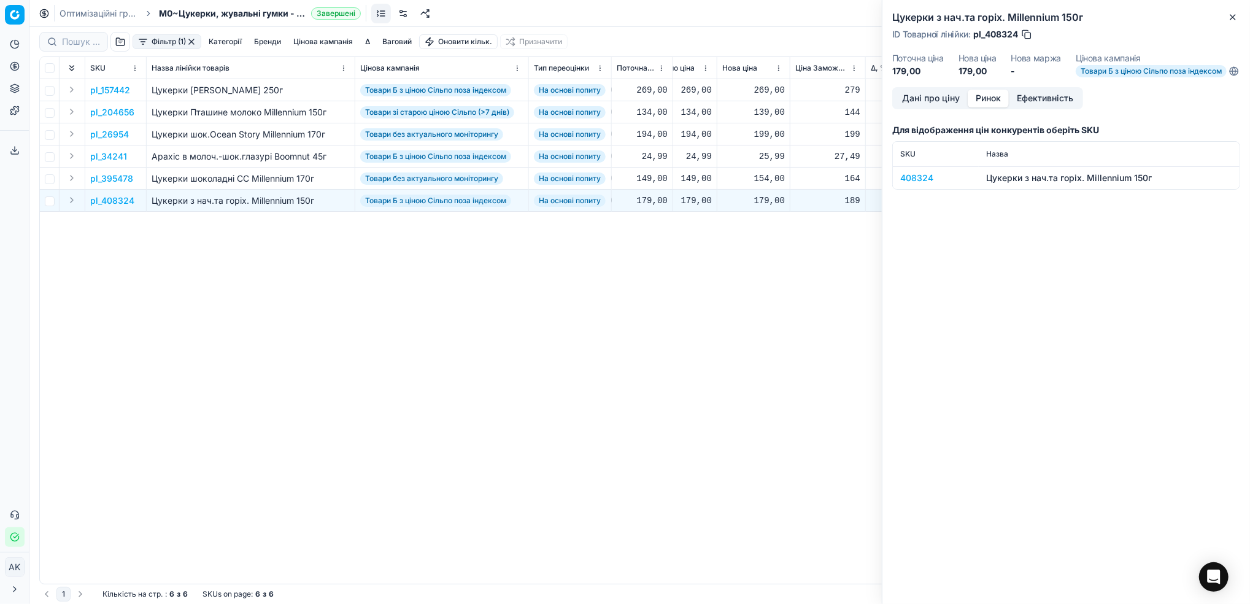
click at [918, 104] on button "Дані про ціну" at bounding box center [931, 99] width 74 height 18
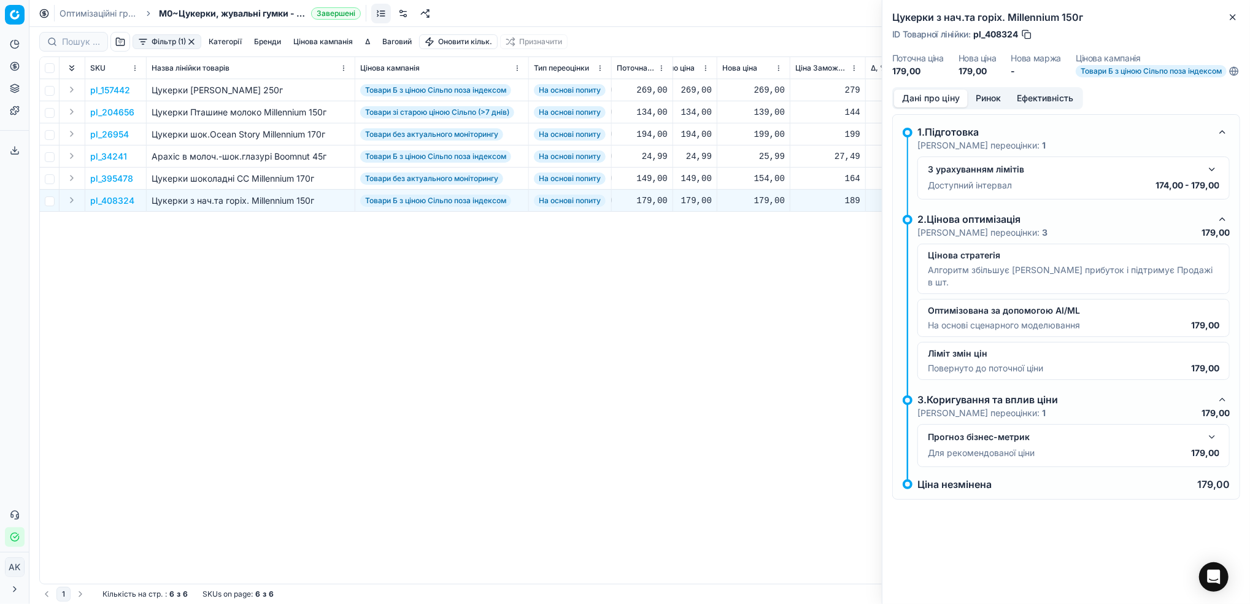
click at [1209, 177] on button "button" at bounding box center [1211, 169] width 15 height 15
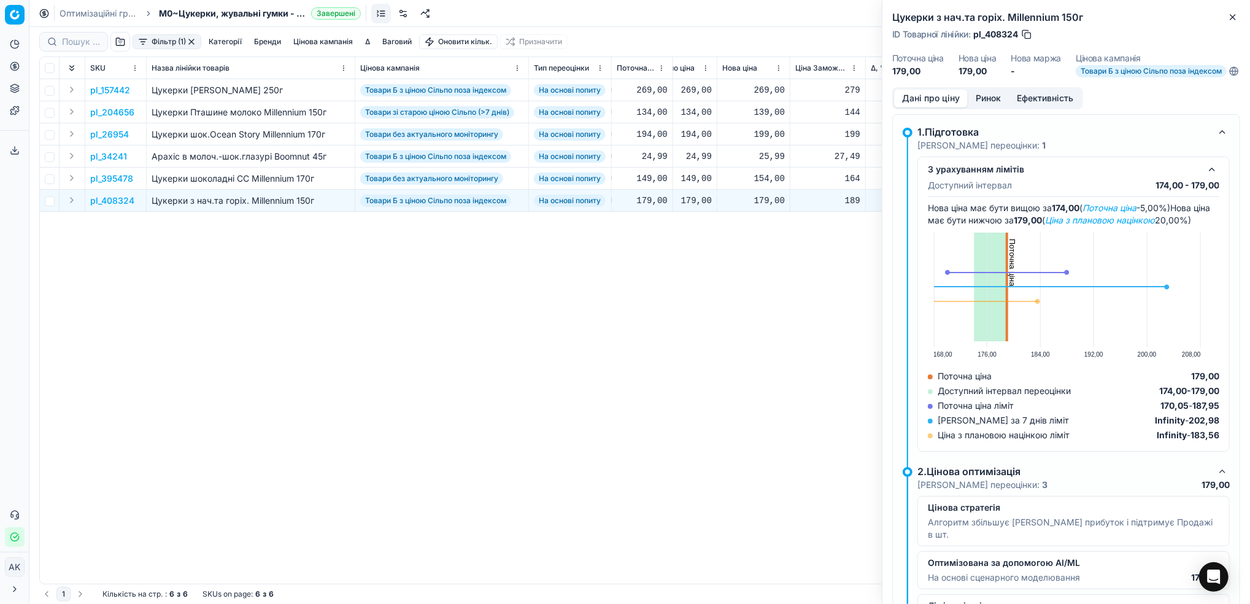
click at [984, 104] on button "Ринок" at bounding box center [988, 99] width 41 height 18
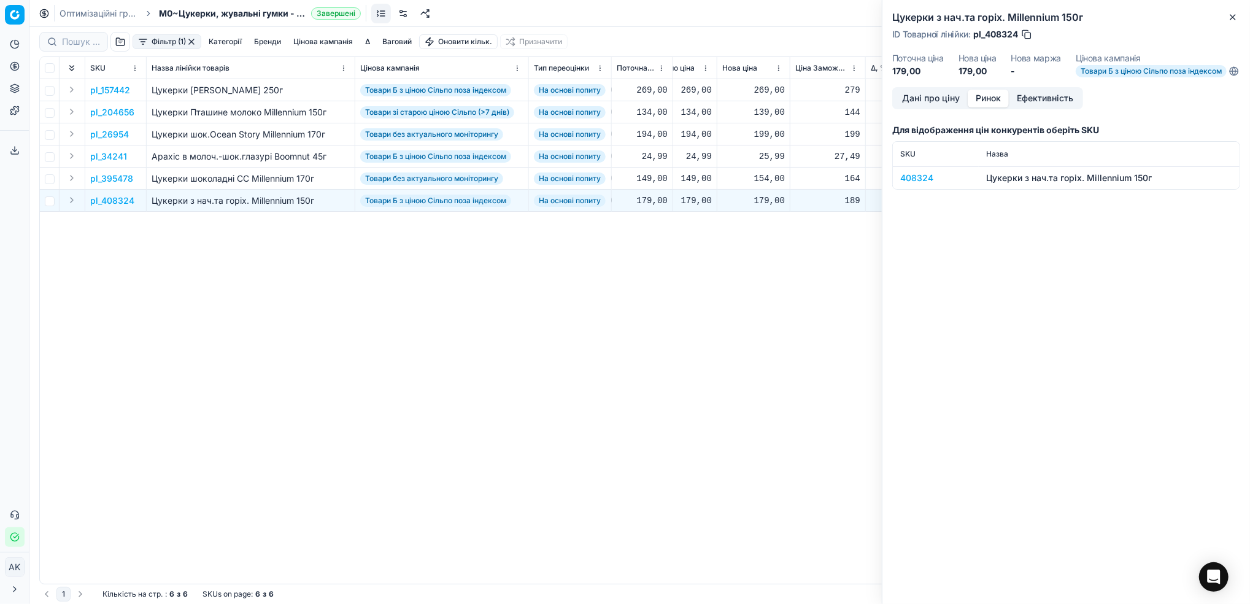
click at [909, 184] on div "408324" at bounding box center [935, 178] width 71 height 12
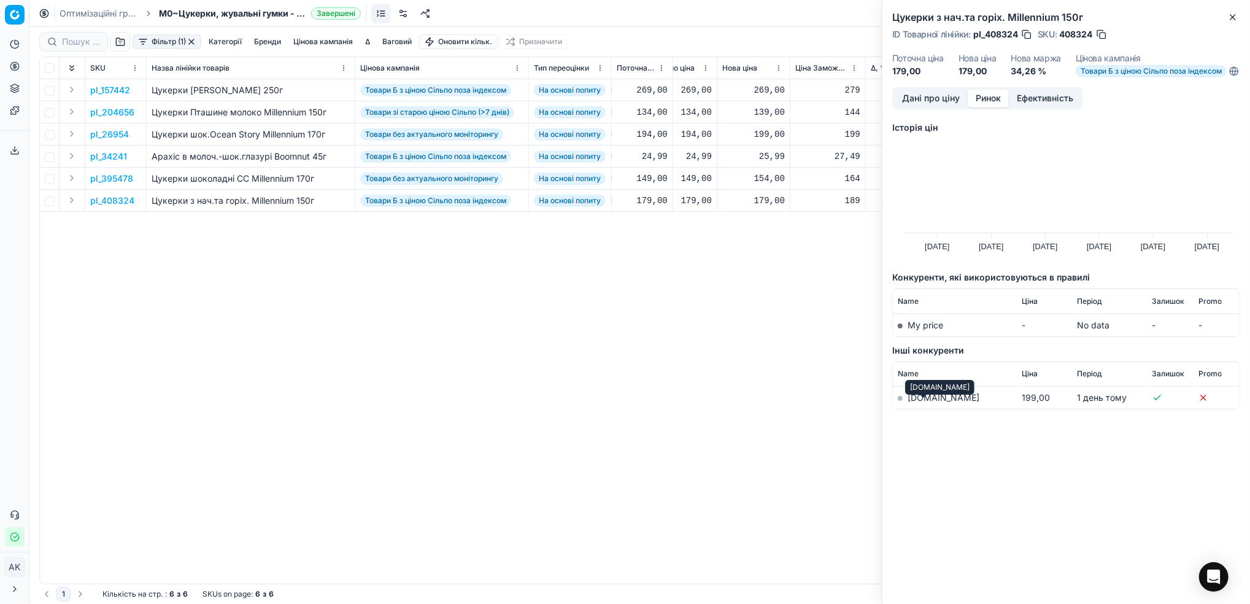
click at [928, 402] on link "[DOMAIN_NAME]" at bounding box center [943, 397] width 72 height 10
click at [1110, 33] on div "ID Товарної лінійки : pl_408324 SKU : 408324" at bounding box center [1066, 34] width 348 height 12
click at [1104, 34] on button "button" at bounding box center [1101, 34] width 12 height 12
click at [917, 98] on button "Дані про ціну" at bounding box center [931, 99] width 74 height 18
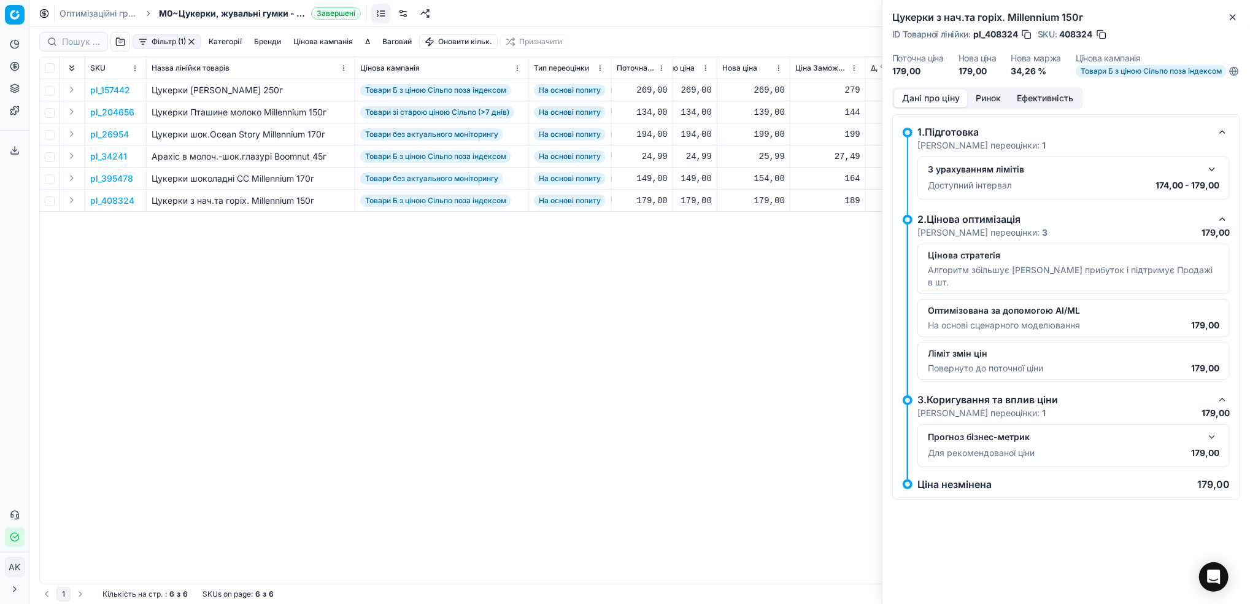
click at [1215, 177] on button "button" at bounding box center [1211, 169] width 15 height 15
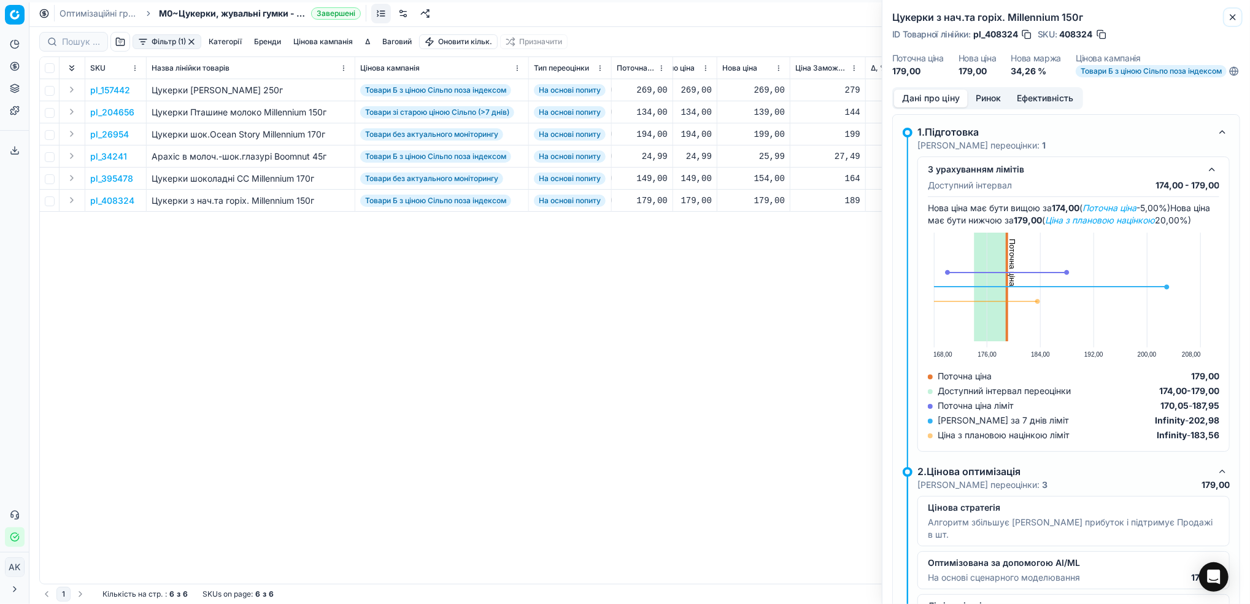
click at [1228, 19] on icon "button" at bounding box center [1233, 17] width 10 height 10
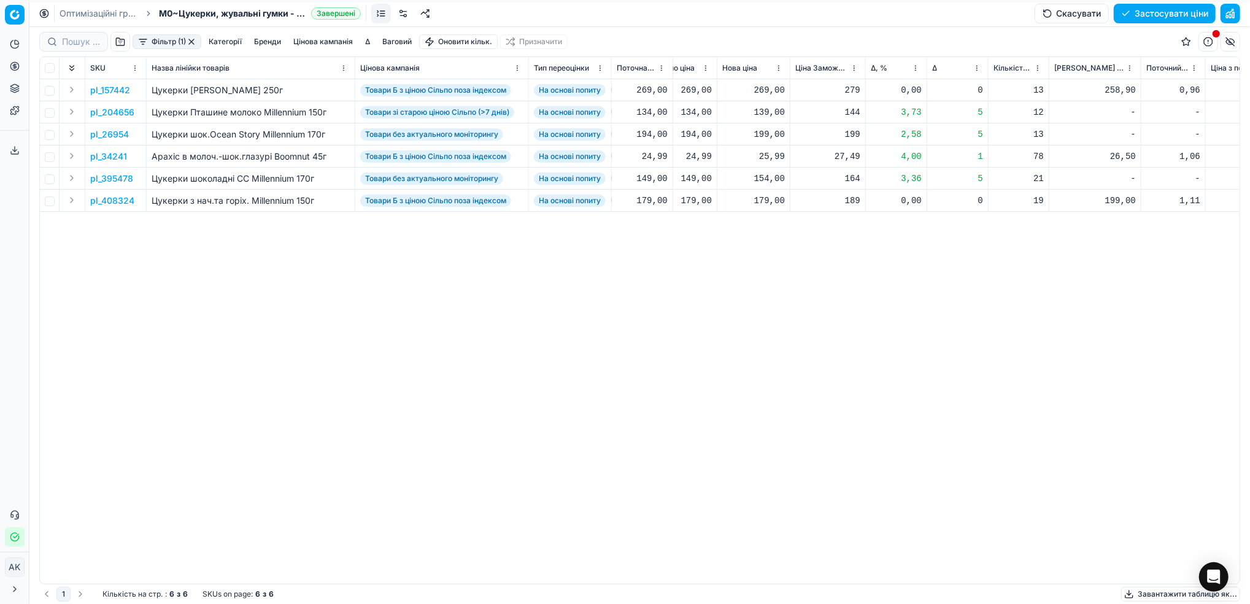
click at [193, 37] on button "button" at bounding box center [192, 42] width 10 height 10
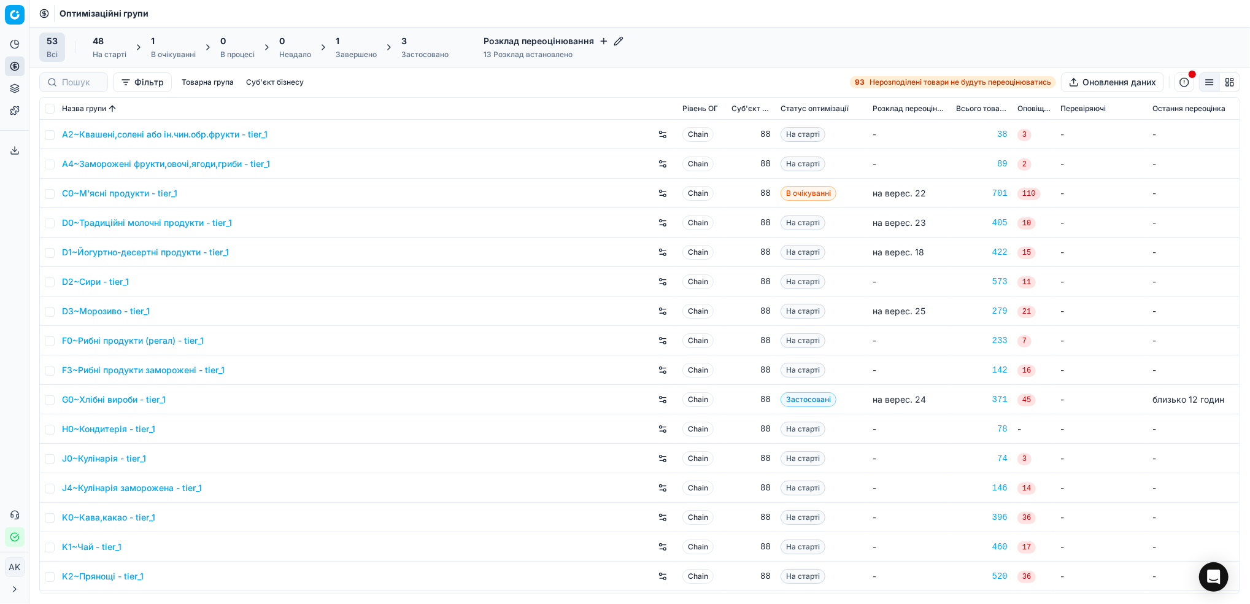
click at [341, 50] on div "Завершено" at bounding box center [356, 55] width 41 height 10
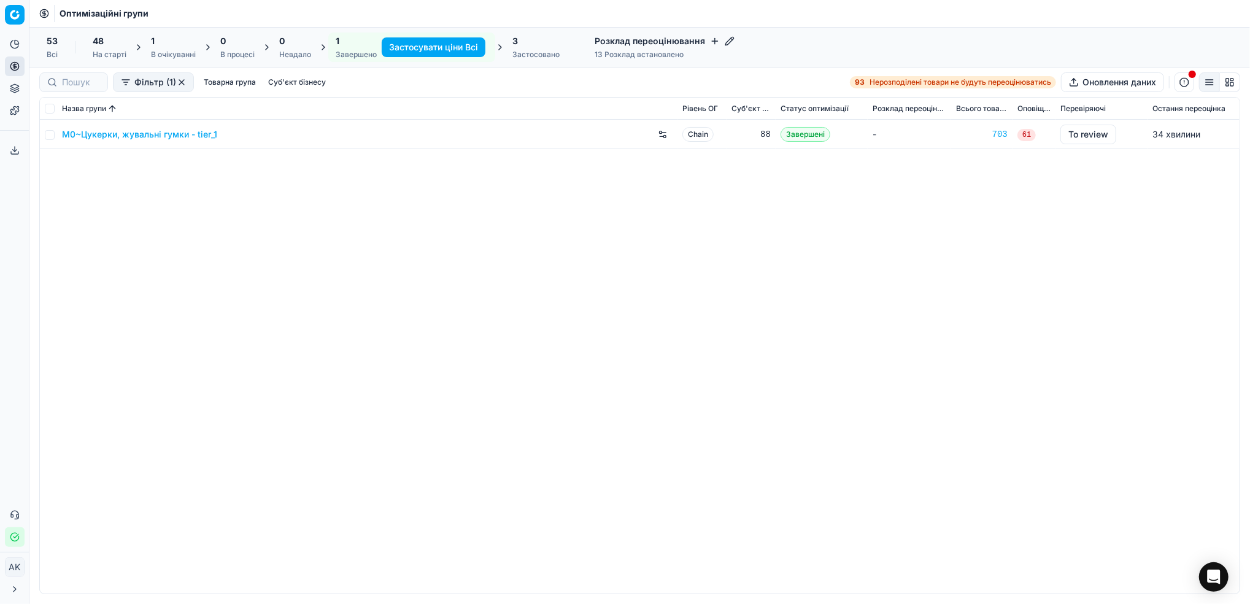
click at [139, 138] on link "M0~Цукерки, жувальні гумки - tier_1" at bounding box center [139, 134] width 155 height 12
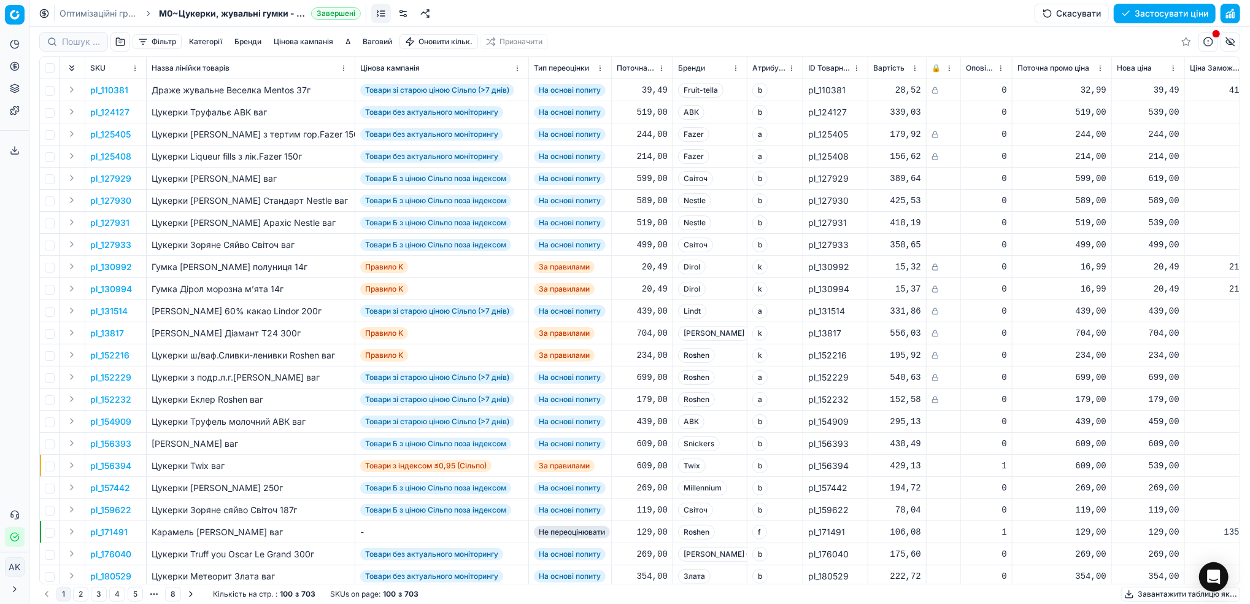
click at [165, 40] on button "Фільтр" at bounding box center [157, 41] width 49 height 15
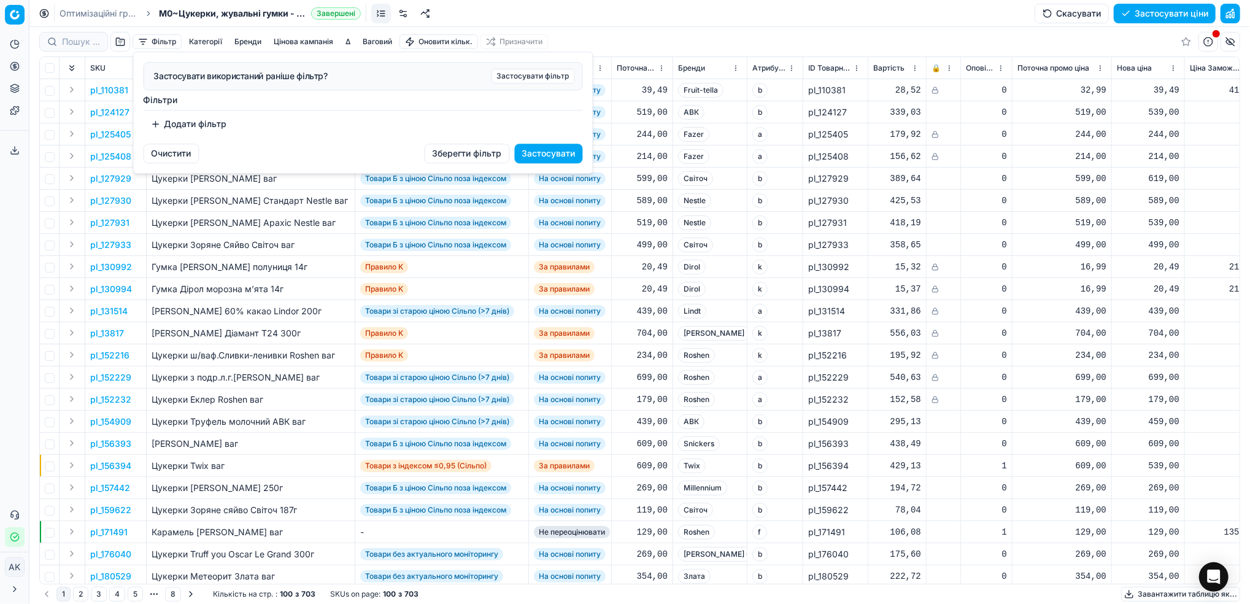
click at [180, 126] on button "Додати фільтр" at bounding box center [189, 124] width 91 height 20
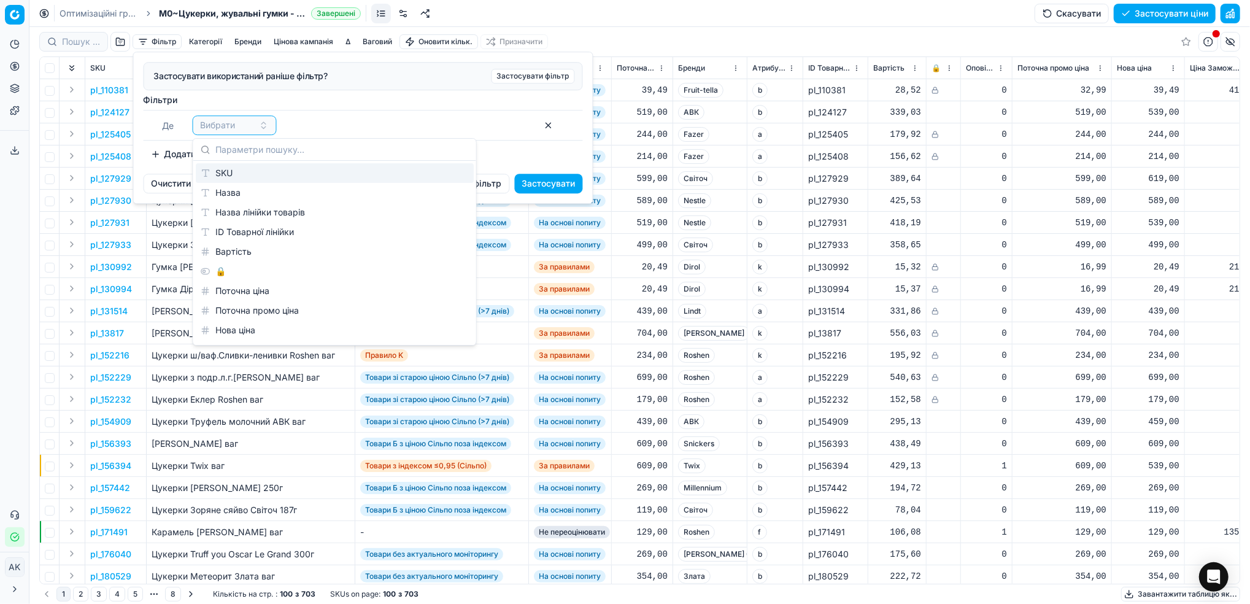
click at [232, 171] on div "SKU" at bounding box center [335, 173] width 278 height 20
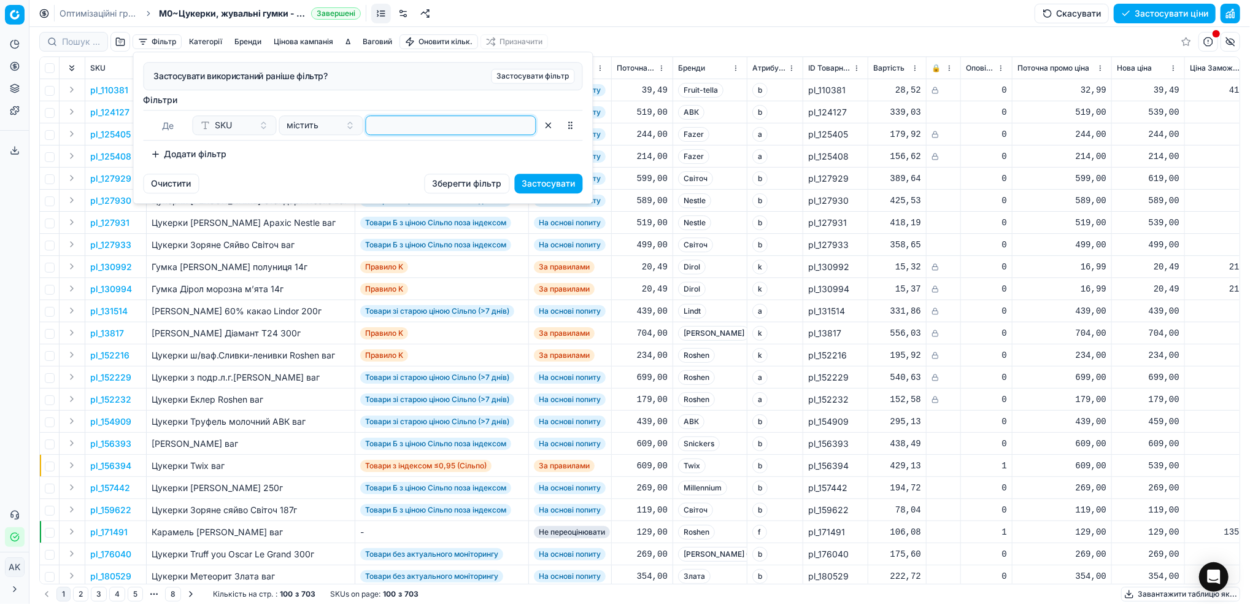
click at [410, 121] on input at bounding box center [451, 125] width 160 height 18
click at [546, 183] on button "Застосувати" at bounding box center [549, 184] width 68 height 20
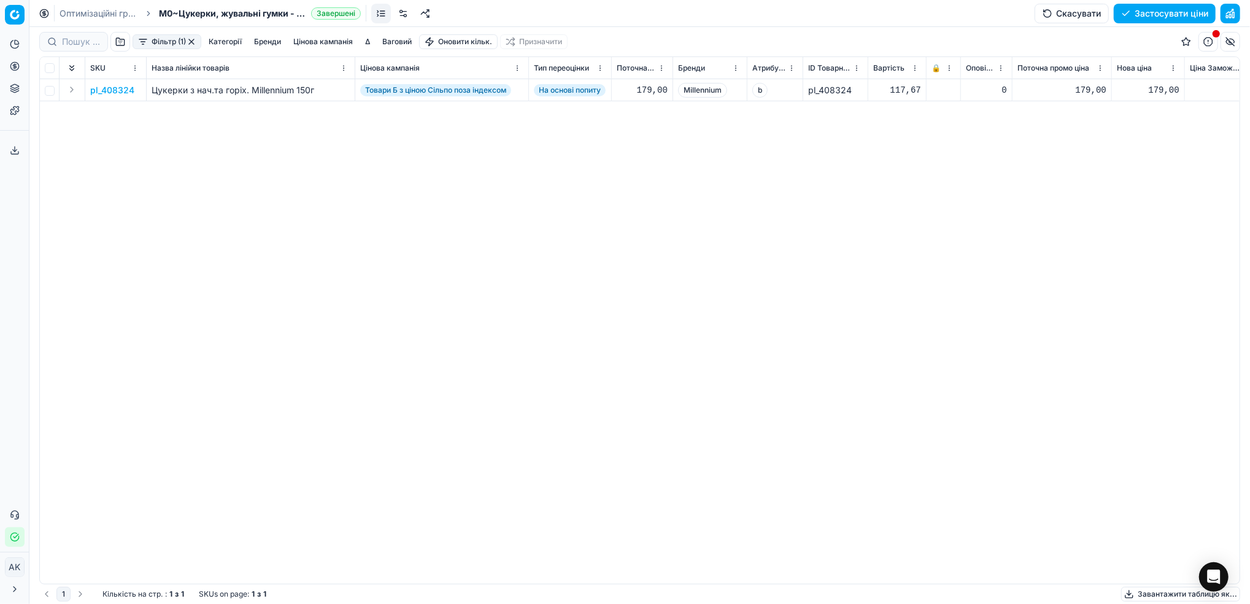
drag, startPoint x: 191, startPoint y: 36, endPoint x: 194, endPoint y: 44, distance: 9.1
click at [191, 36] on div "Фільтр (1)" at bounding box center [167, 41] width 69 height 15
click at [169, 45] on button "Фільтр (1)" at bounding box center [167, 41] width 69 height 15
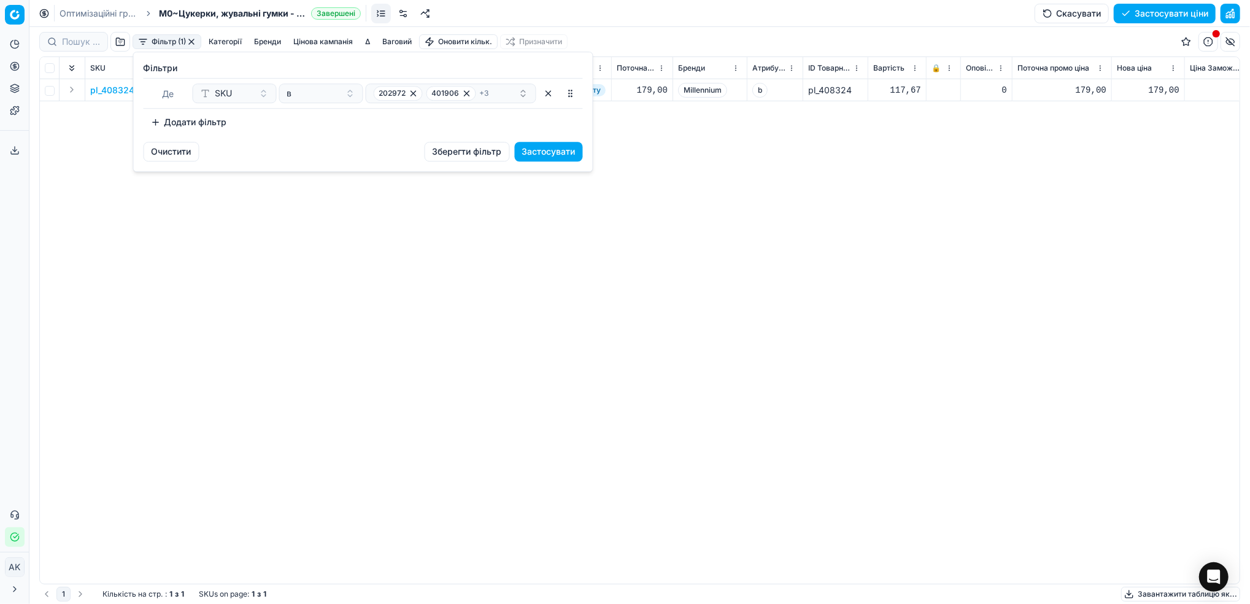
click at [548, 96] on button "button" at bounding box center [549, 93] width 20 height 20
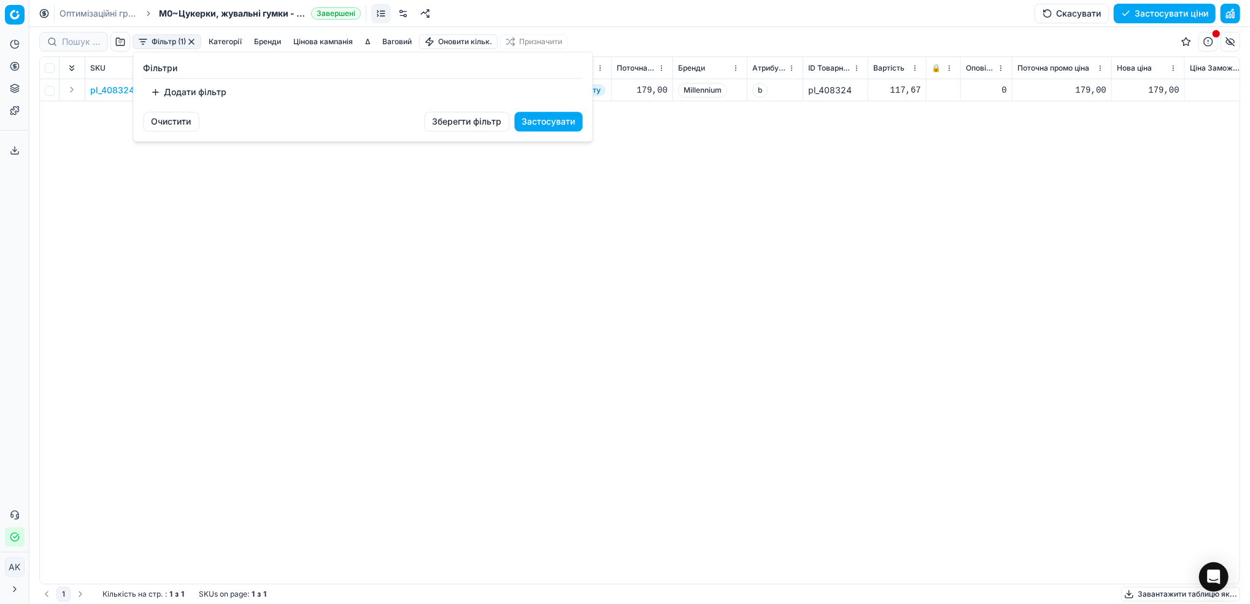
click at [201, 94] on button "Додати фільтр" at bounding box center [189, 92] width 91 height 20
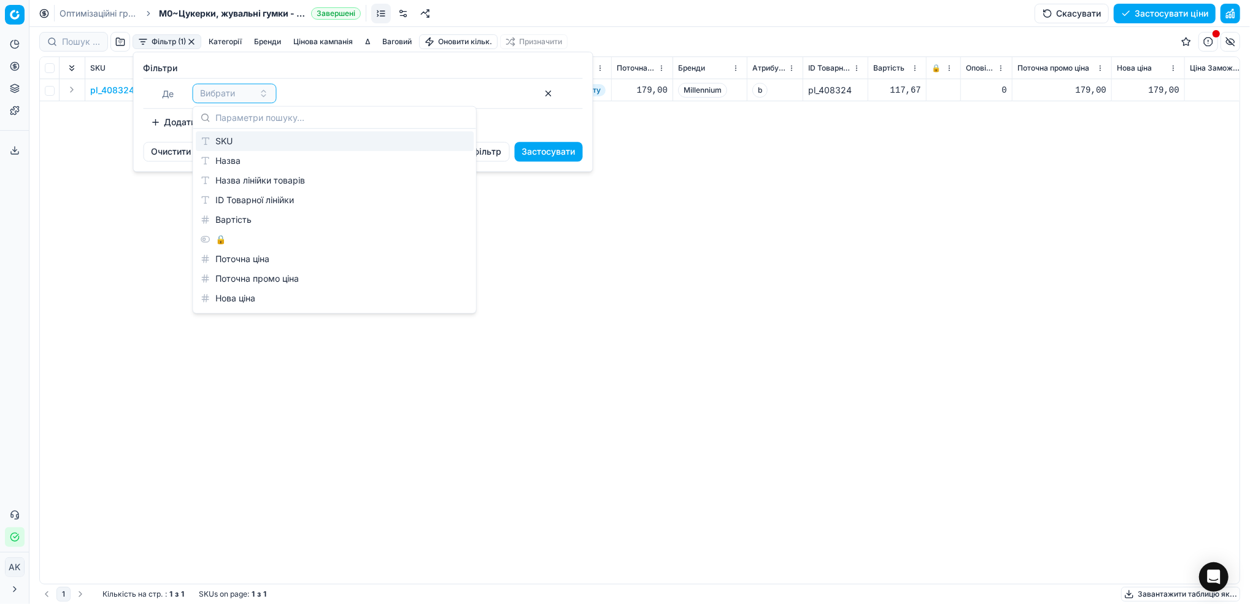
click at [220, 140] on div "SKU" at bounding box center [335, 141] width 278 height 20
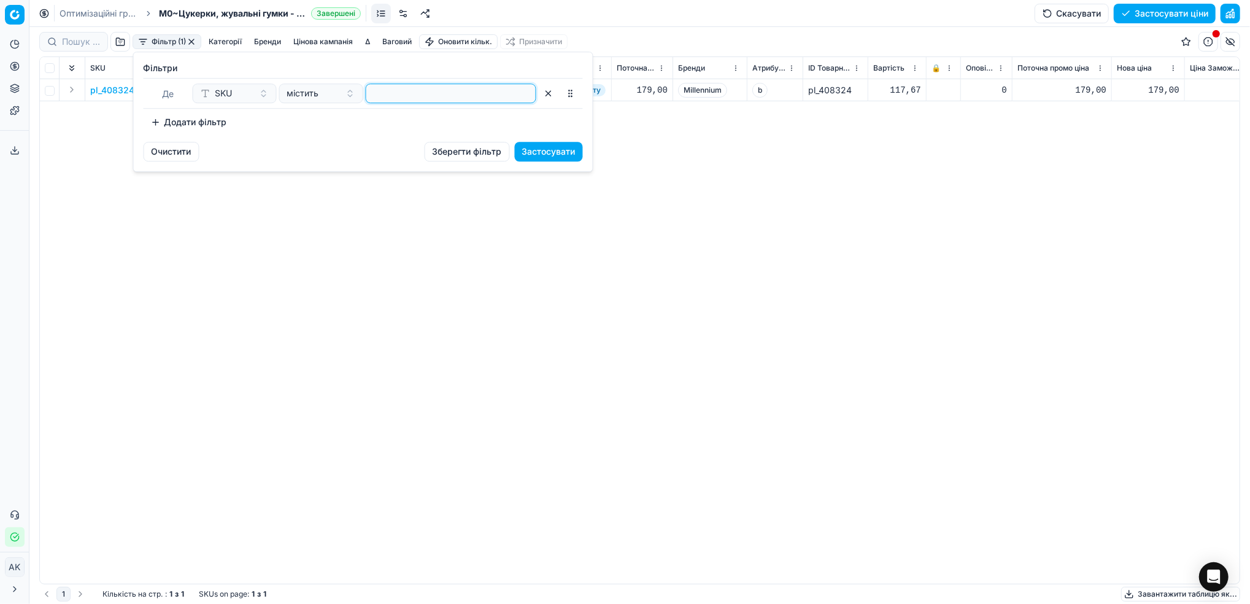
click at [403, 88] on input at bounding box center [451, 93] width 160 height 18
paste input "395479"
type input "395479"
click at [553, 155] on button "Застосувати" at bounding box center [549, 152] width 68 height 20
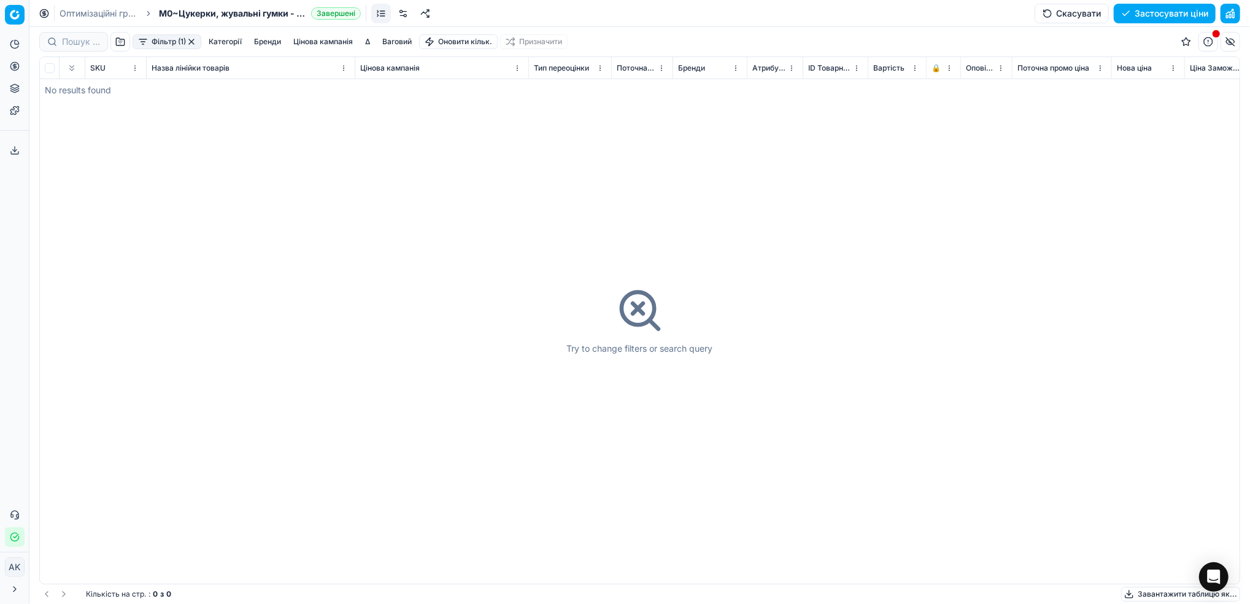
click at [193, 42] on button "button" at bounding box center [192, 42] width 10 height 10
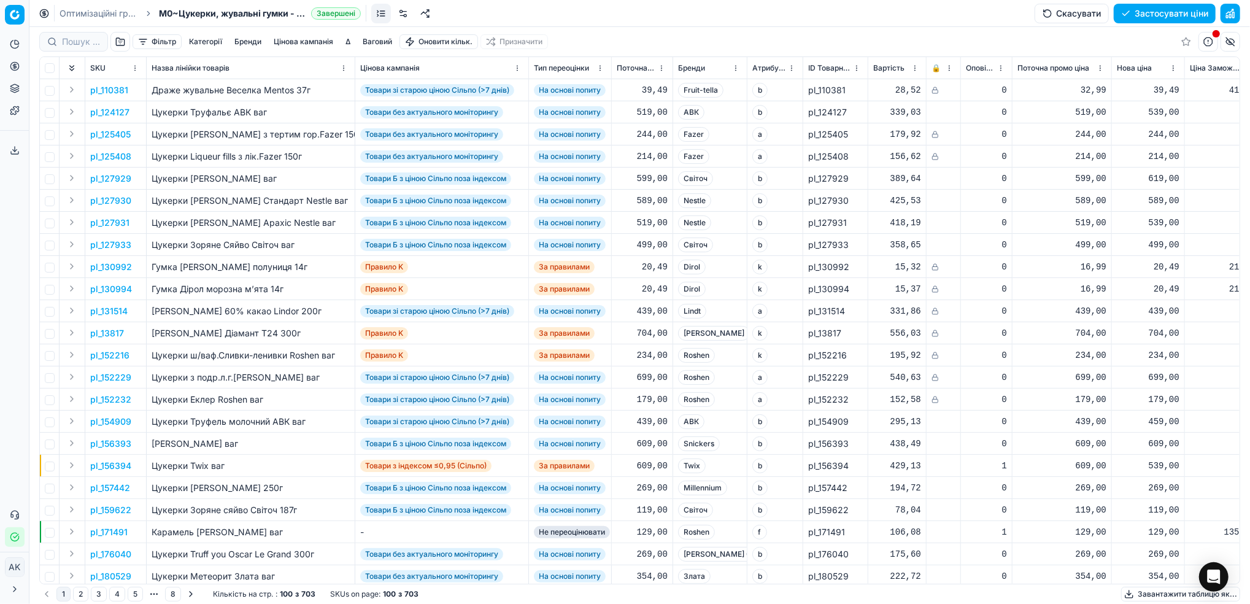
click at [160, 39] on button "Фільтр" at bounding box center [157, 41] width 49 height 15
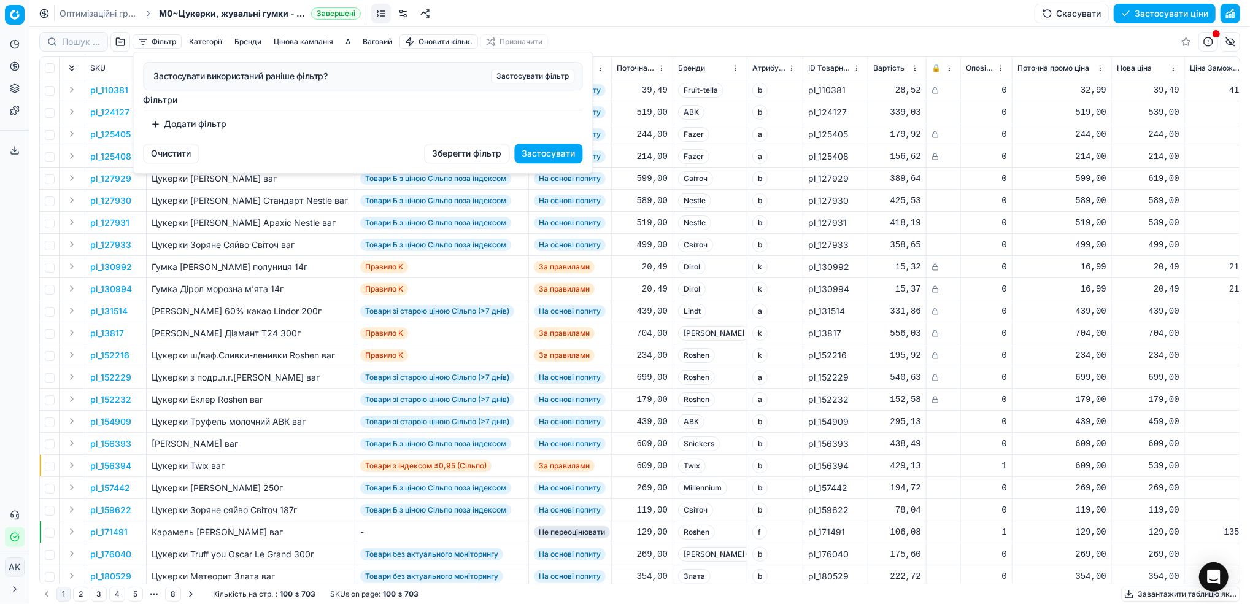
click at [188, 123] on button "Додати фільтр" at bounding box center [189, 124] width 91 height 20
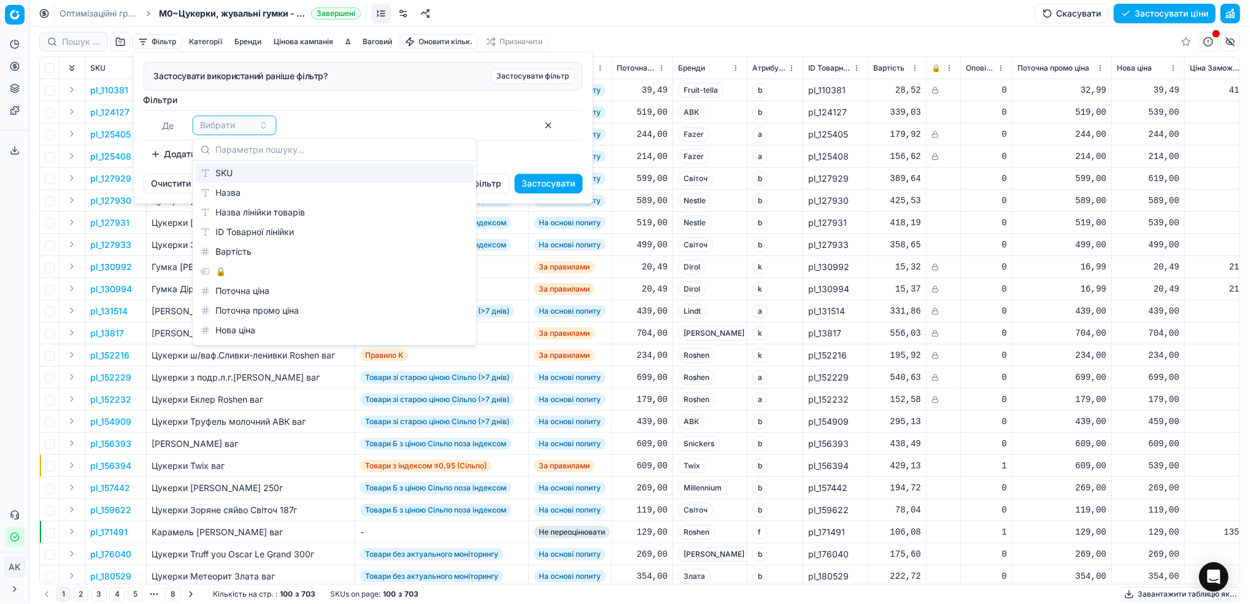
click at [231, 176] on div "SKU" at bounding box center [335, 173] width 278 height 20
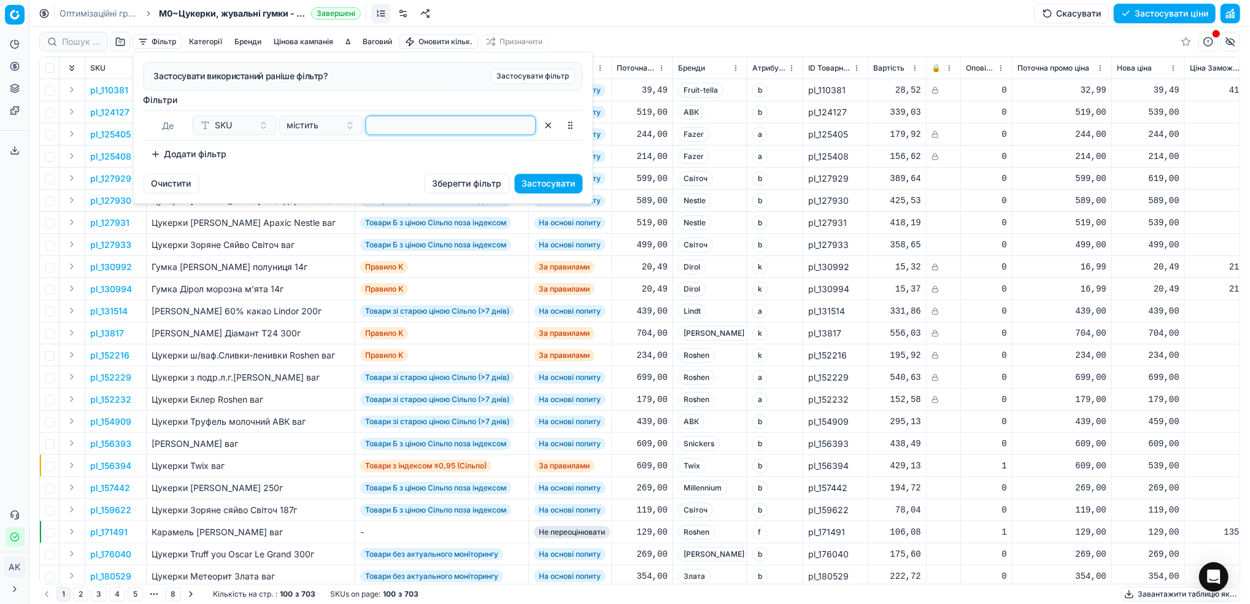
click at [399, 133] on input at bounding box center [451, 125] width 160 height 18
paste input "202972"
type input "202972"
click at [550, 185] on button "Застосувати" at bounding box center [549, 184] width 68 height 20
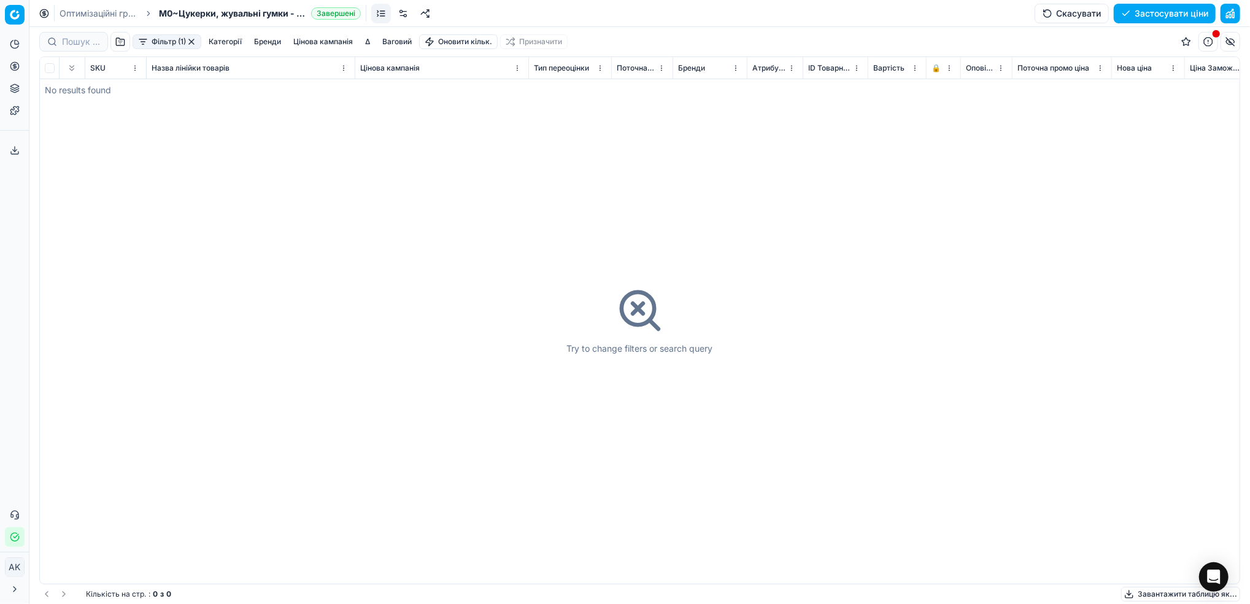
click at [159, 39] on button "Фільтр (1)" at bounding box center [167, 41] width 69 height 15
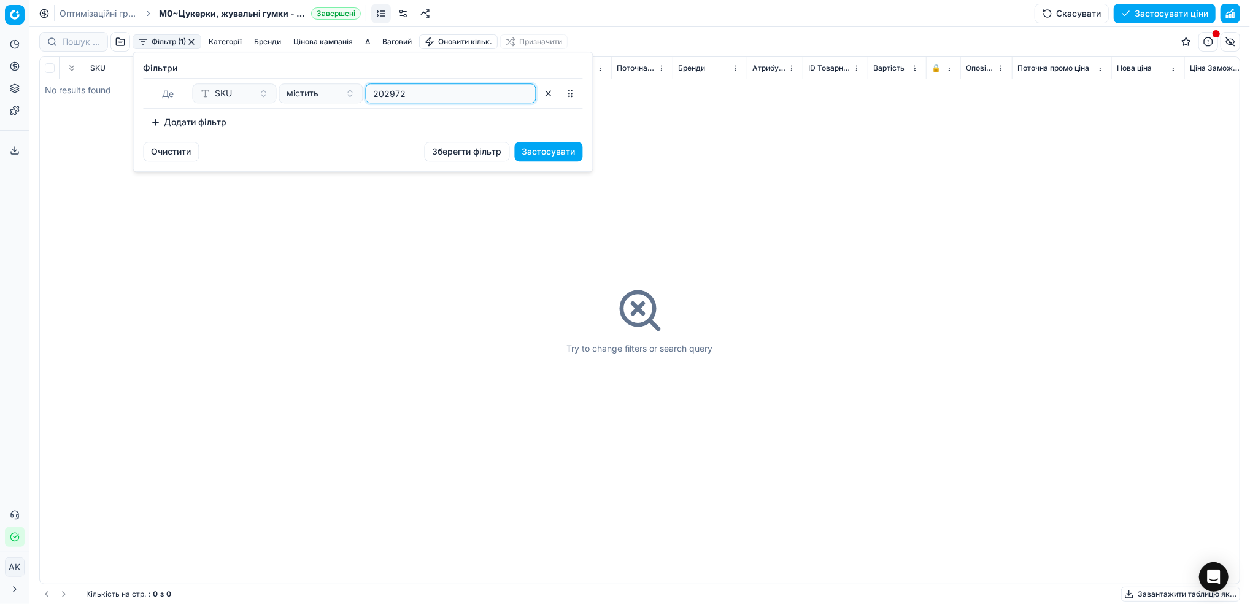
drag, startPoint x: 406, startPoint y: 95, endPoint x: 326, endPoint y: 100, distance: 79.9
click at [326, 100] on div "SKU містить 202972" at bounding box center [365, 93] width 344 height 20
paste input "401906"
type input "401906"
click at [565, 152] on button "Застосувати" at bounding box center [549, 152] width 68 height 20
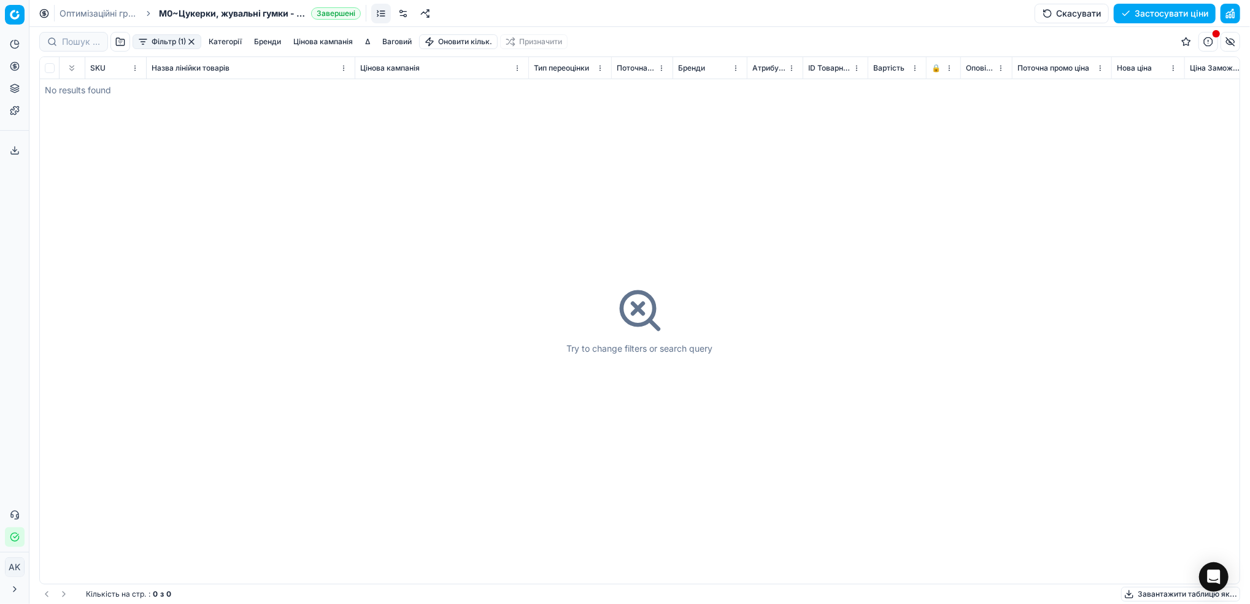
click at [171, 45] on button "Фільтр (1)" at bounding box center [167, 41] width 69 height 15
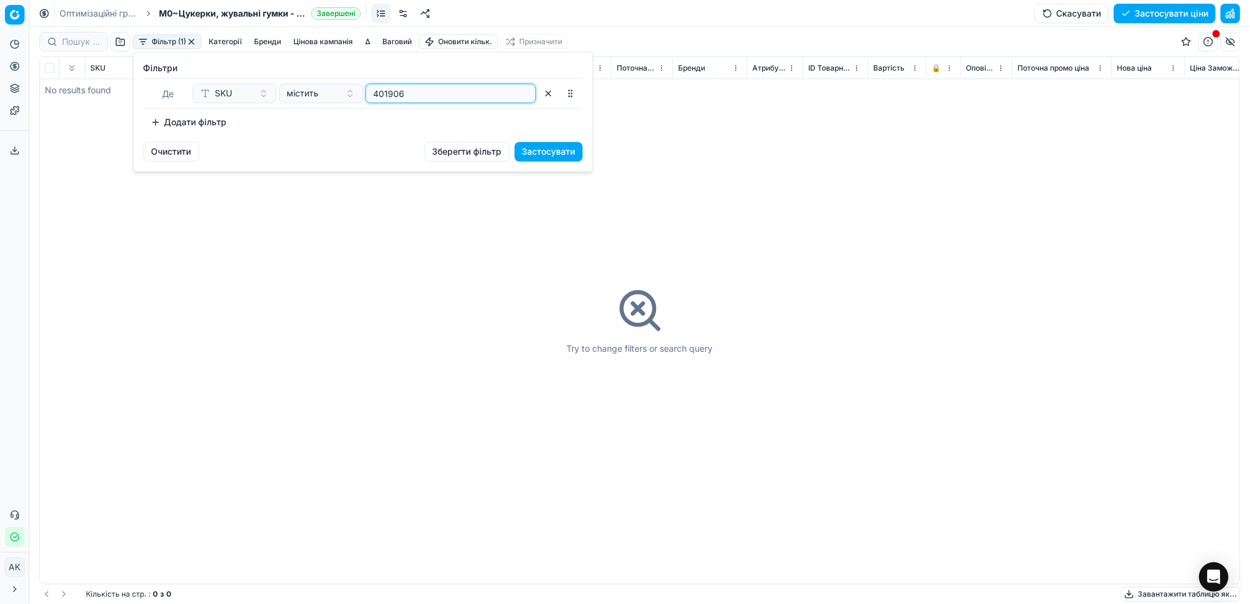
drag, startPoint x: 435, startPoint y: 96, endPoint x: 300, endPoint y: 98, distance: 135.0
click at [300, 98] on div "SKU містить 401906" at bounding box center [365, 93] width 344 height 20
paste input "8324"
type input "408324"
click at [554, 151] on button "Застосувати" at bounding box center [549, 152] width 68 height 20
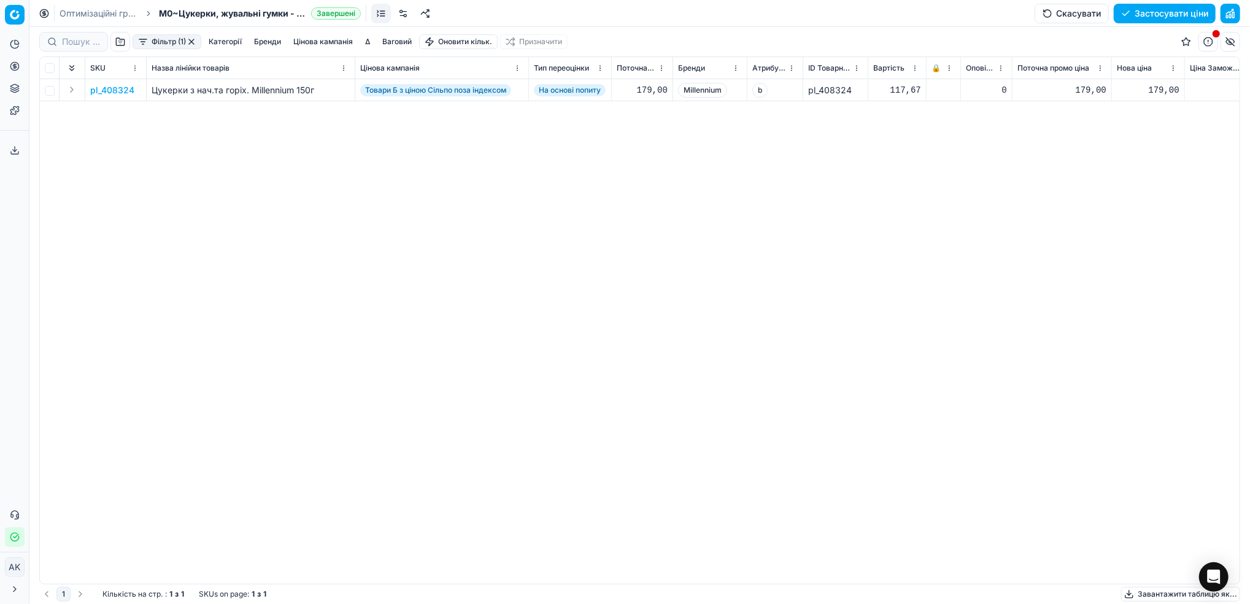
click at [115, 87] on p "pl_408324" at bounding box center [112, 90] width 44 height 12
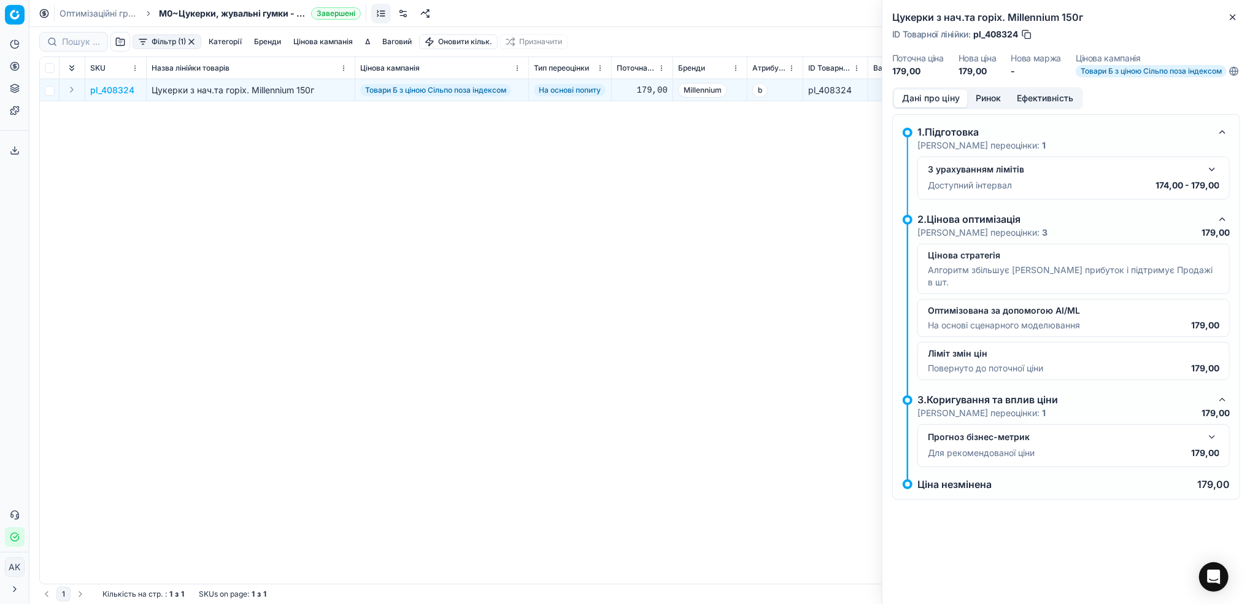
click at [1212, 177] on button "button" at bounding box center [1211, 169] width 15 height 15
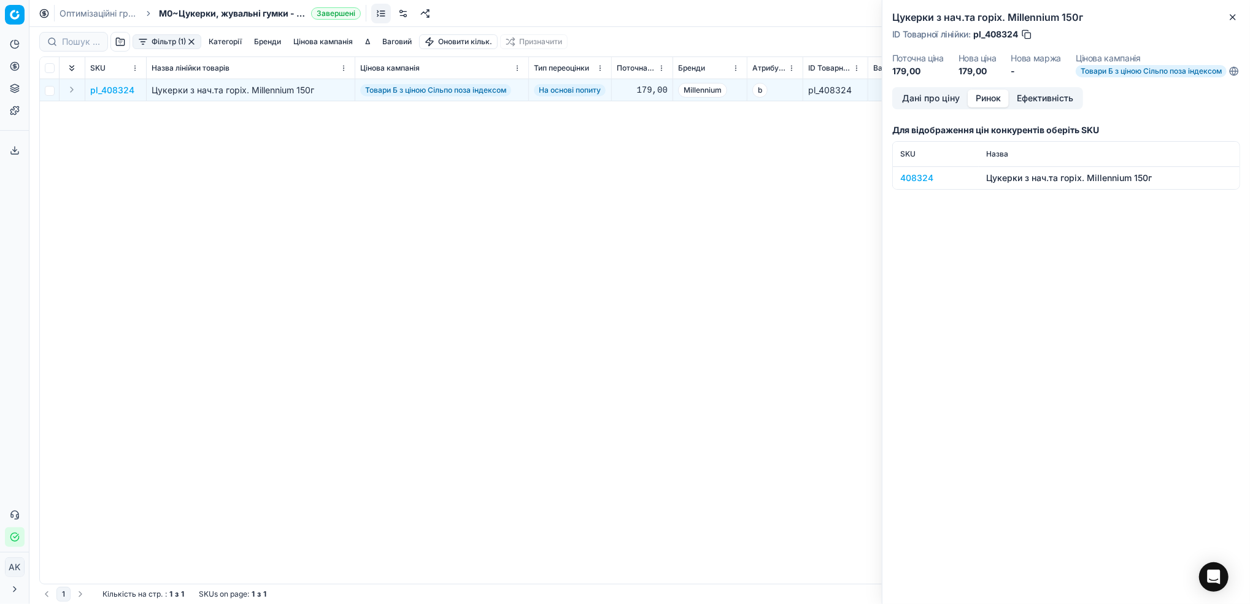
click at [985, 101] on button "Ринок" at bounding box center [988, 99] width 41 height 18
click at [917, 184] on div "408324" at bounding box center [935, 178] width 71 height 12
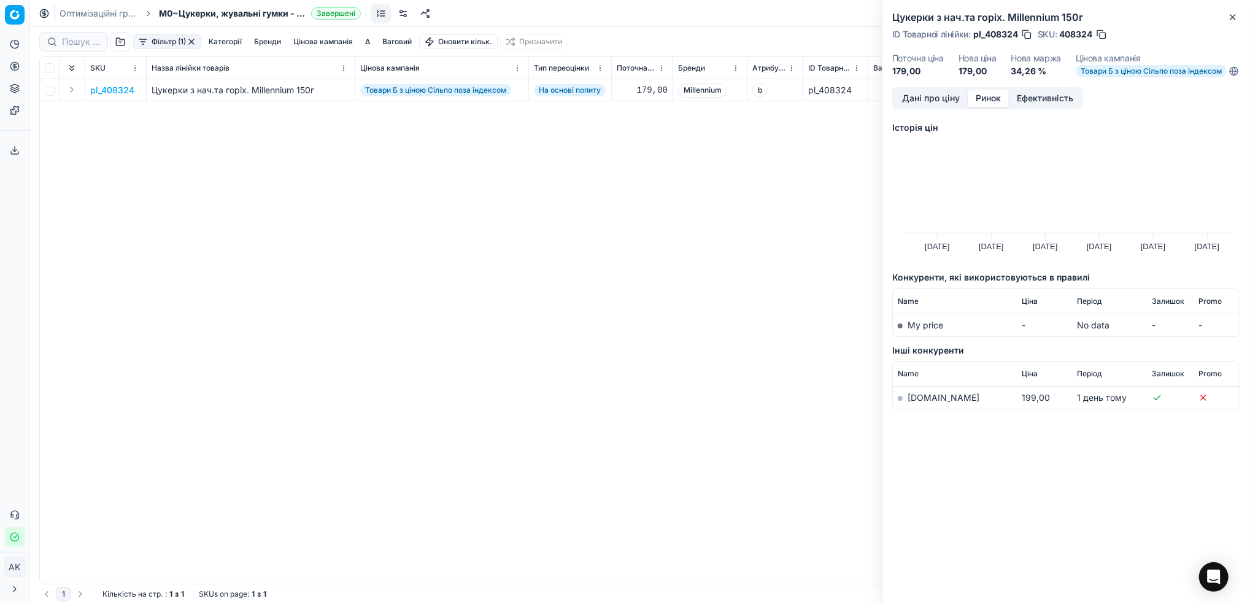
click at [917, 402] on link "[DOMAIN_NAME]" at bounding box center [943, 397] width 72 height 10
